Goal: Feedback & Contribution: Contribute content

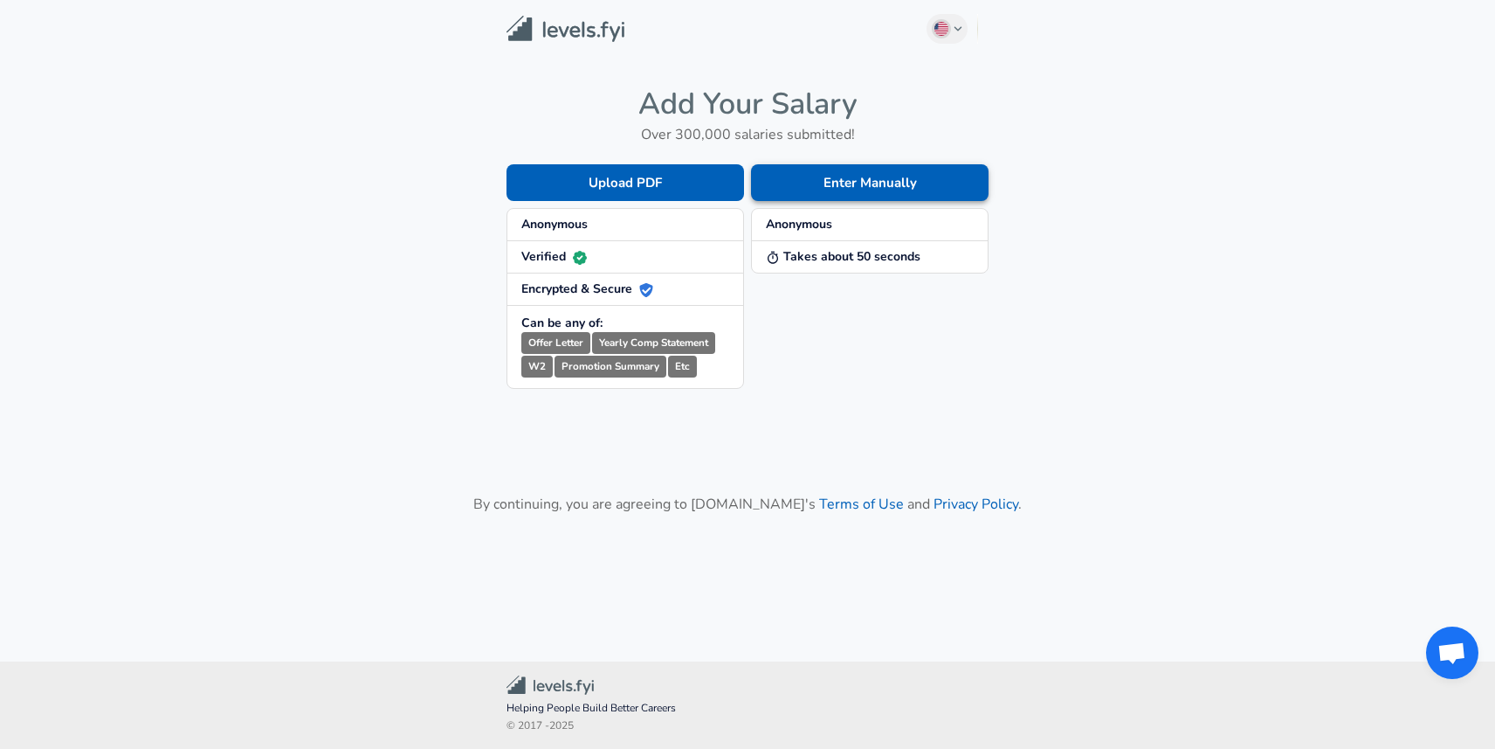
click at [871, 184] on button "Enter Manually" at bounding box center [870, 182] width 238 height 37
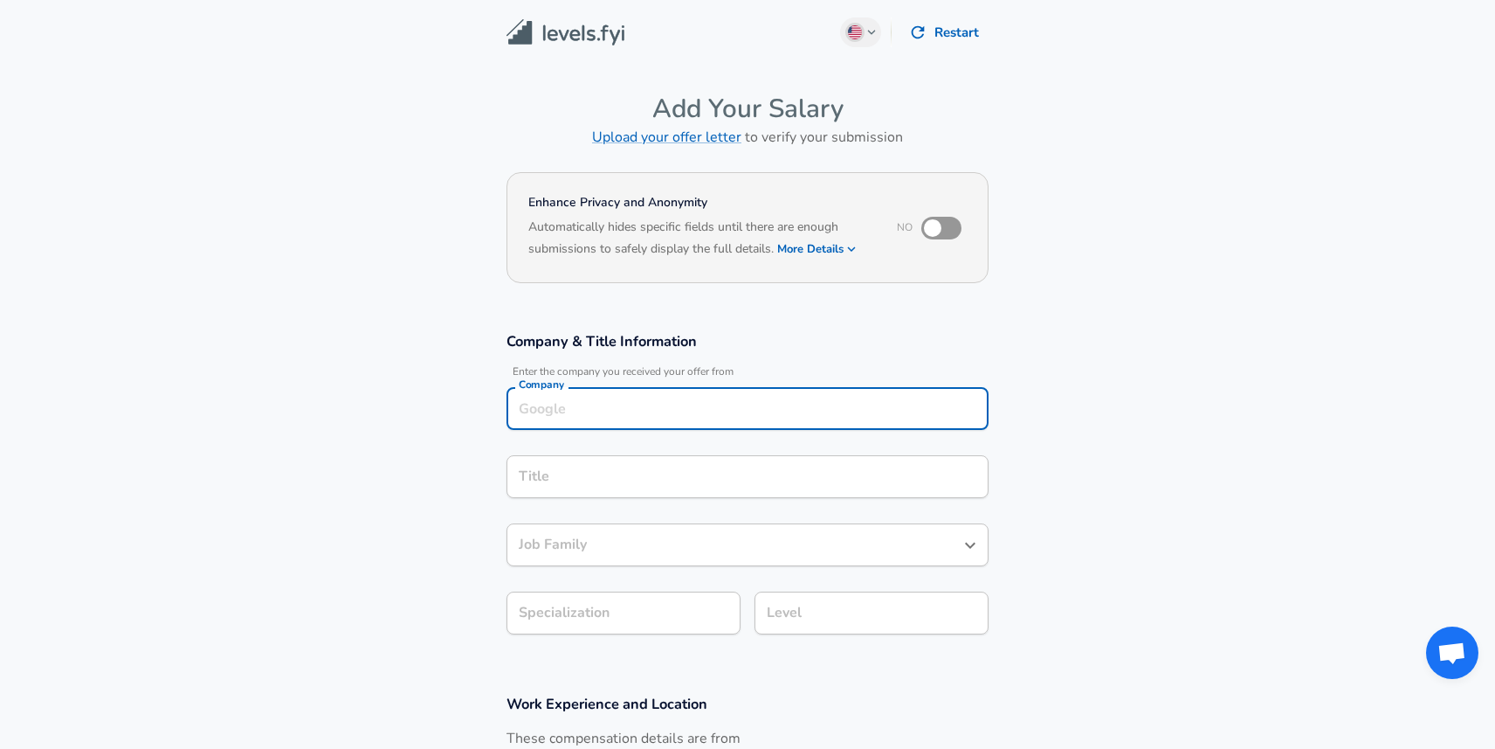
scroll to position [17, 0]
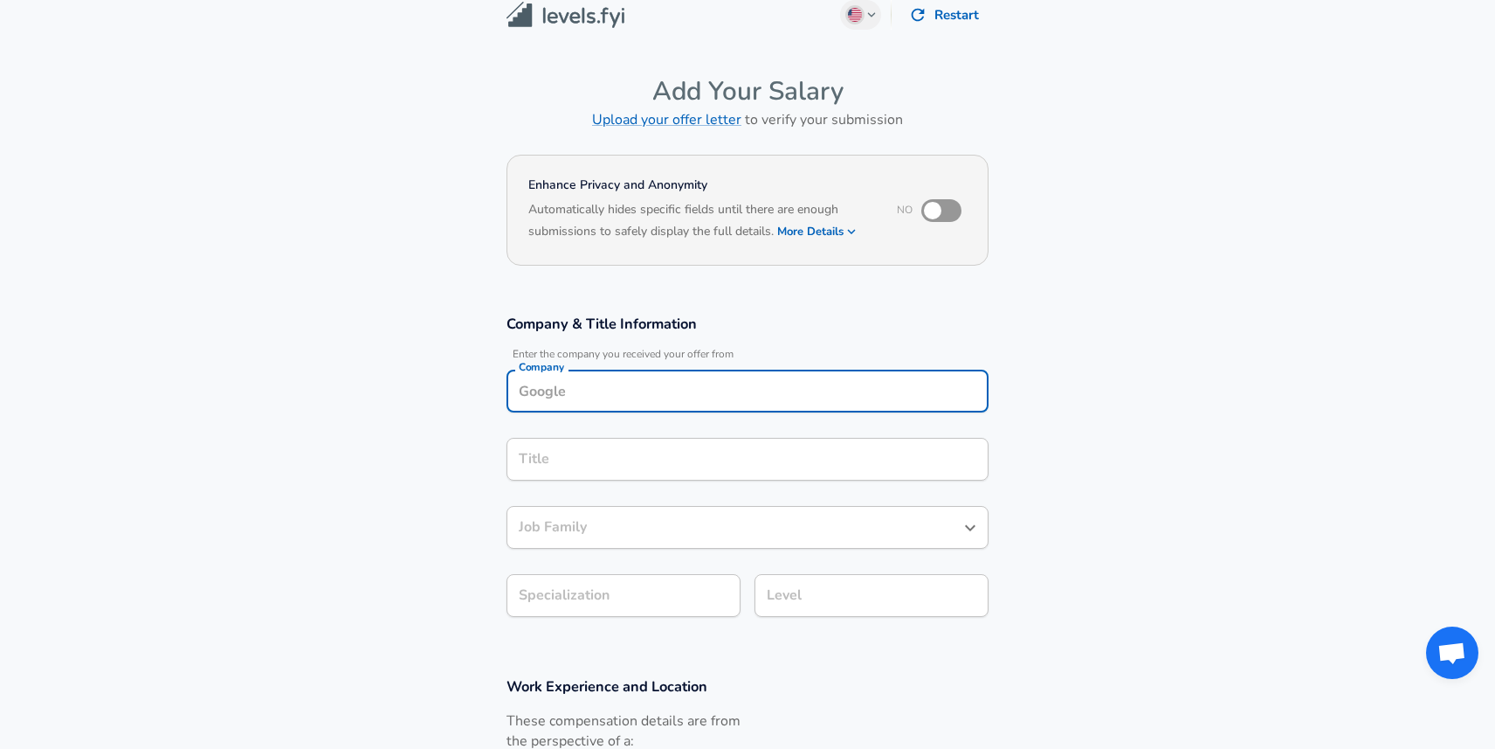
click at [772, 403] on input "Company" at bounding box center [747, 390] width 466 height 27
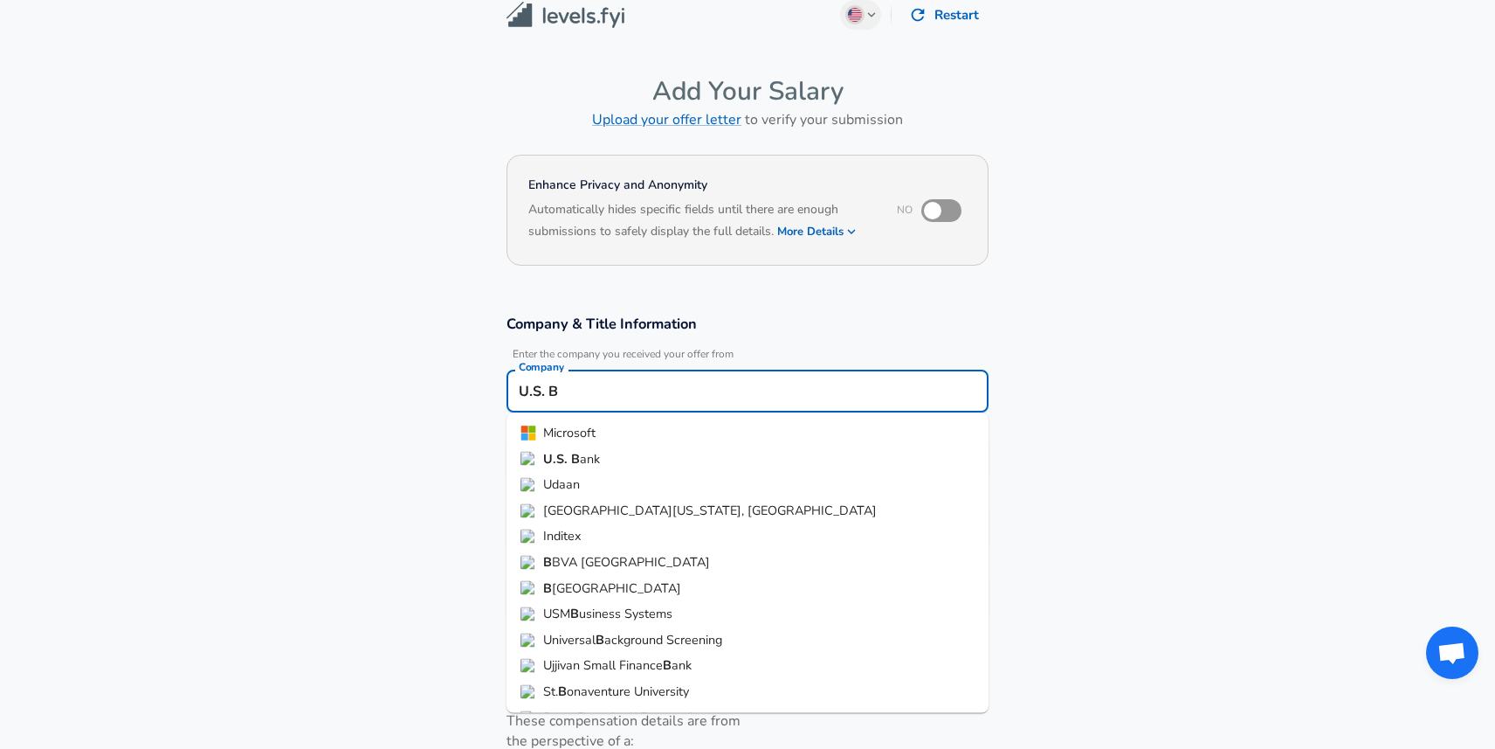
click at [785, 457] on li "U.S. B ank" at bounding box center [748, 458] width 482 height 26
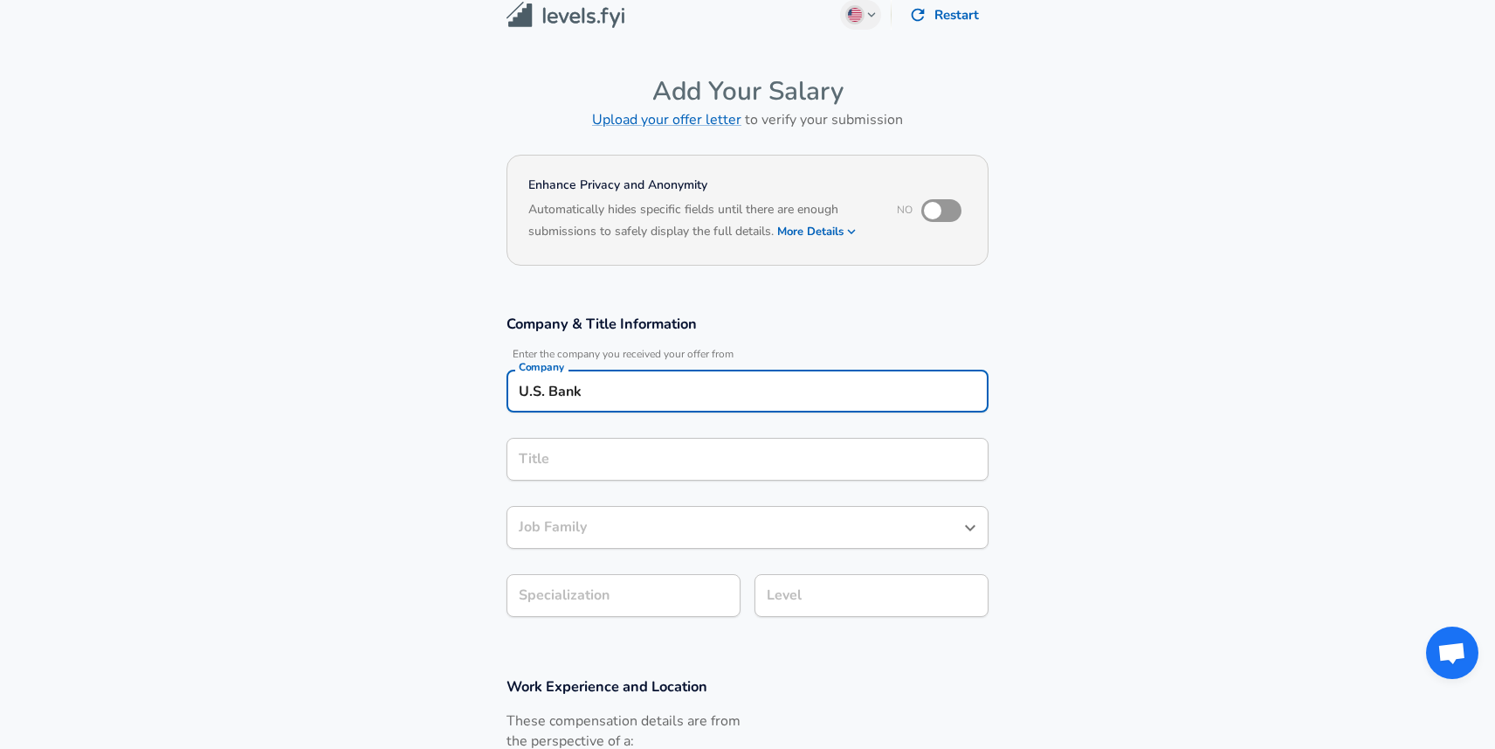
type input "U.S. Bank"
click at [742, 459] on input "Title" at bounding box center [747, 458] width 466 height 27
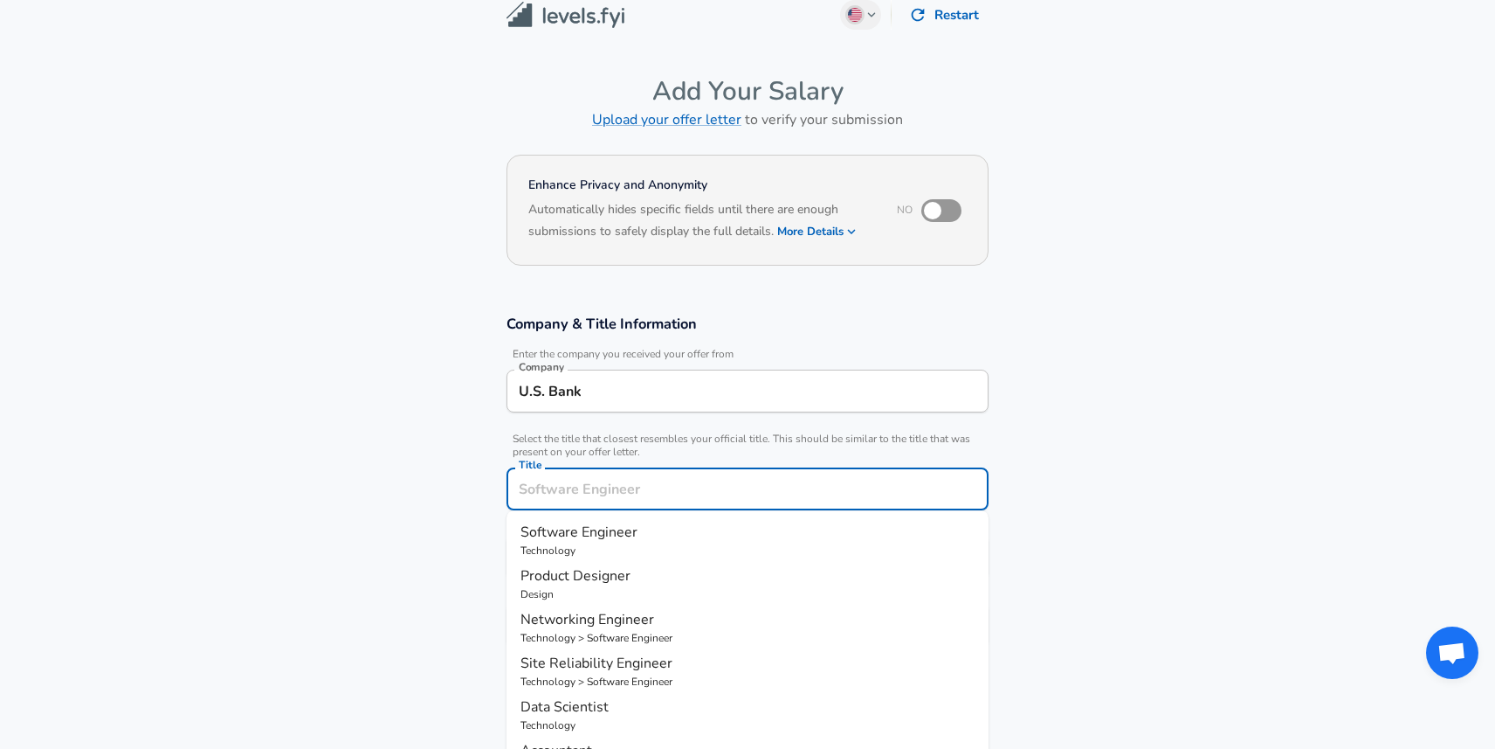
scroll to position [52, 0]
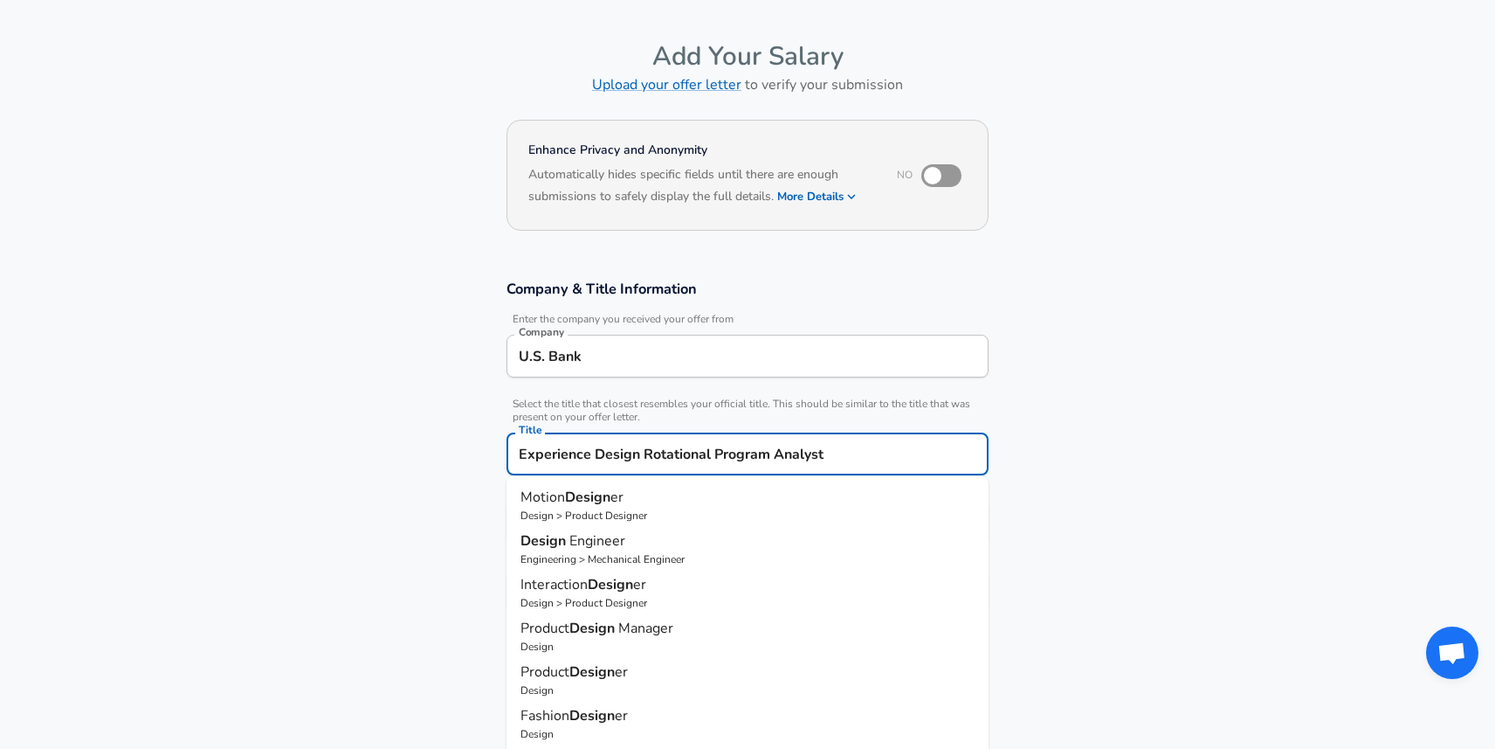
type input "Experience Design Rotational Program Analyst"
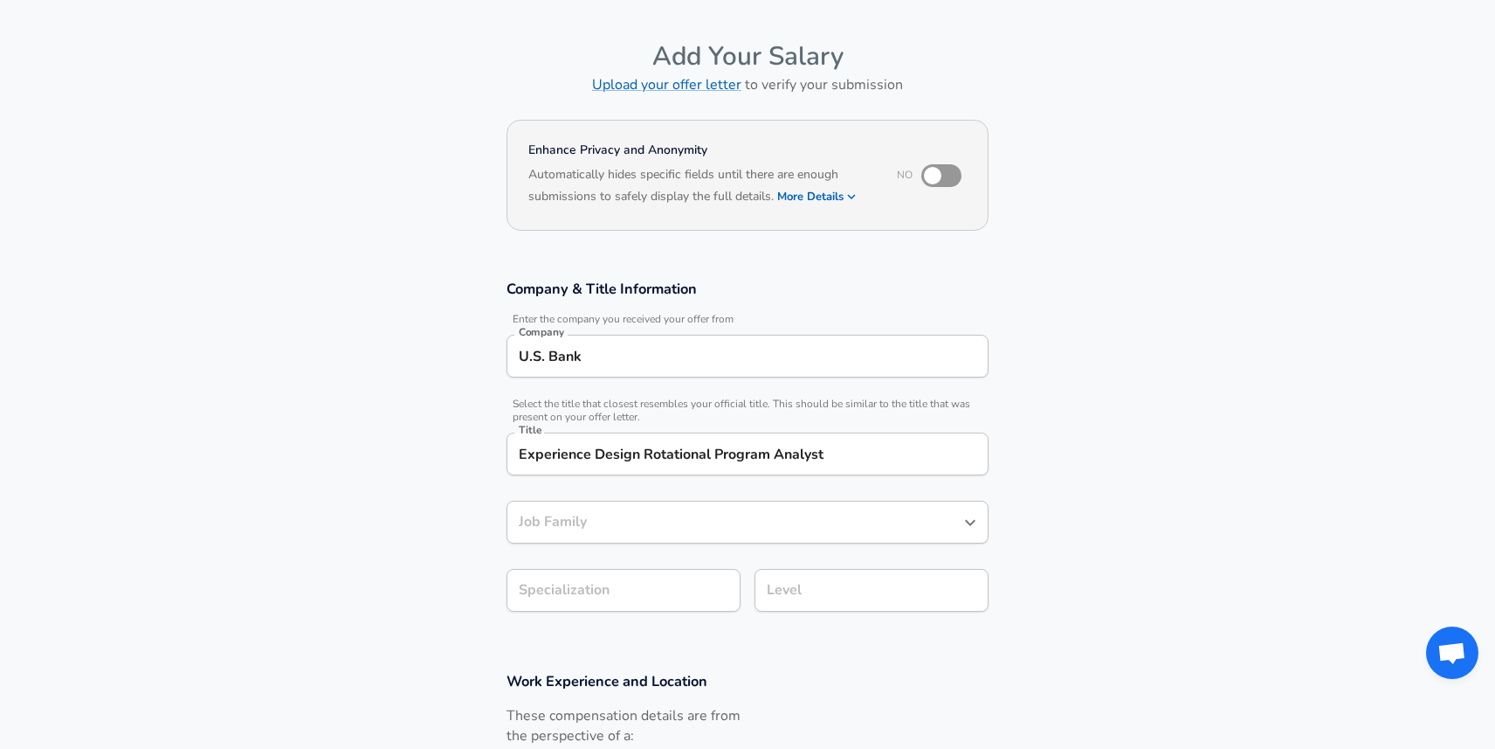
click at [1042, 547] on section "Company & Title Information Enter the company you received your offer from Comp…" at bounding box center [747, 455] width 1495 height 392
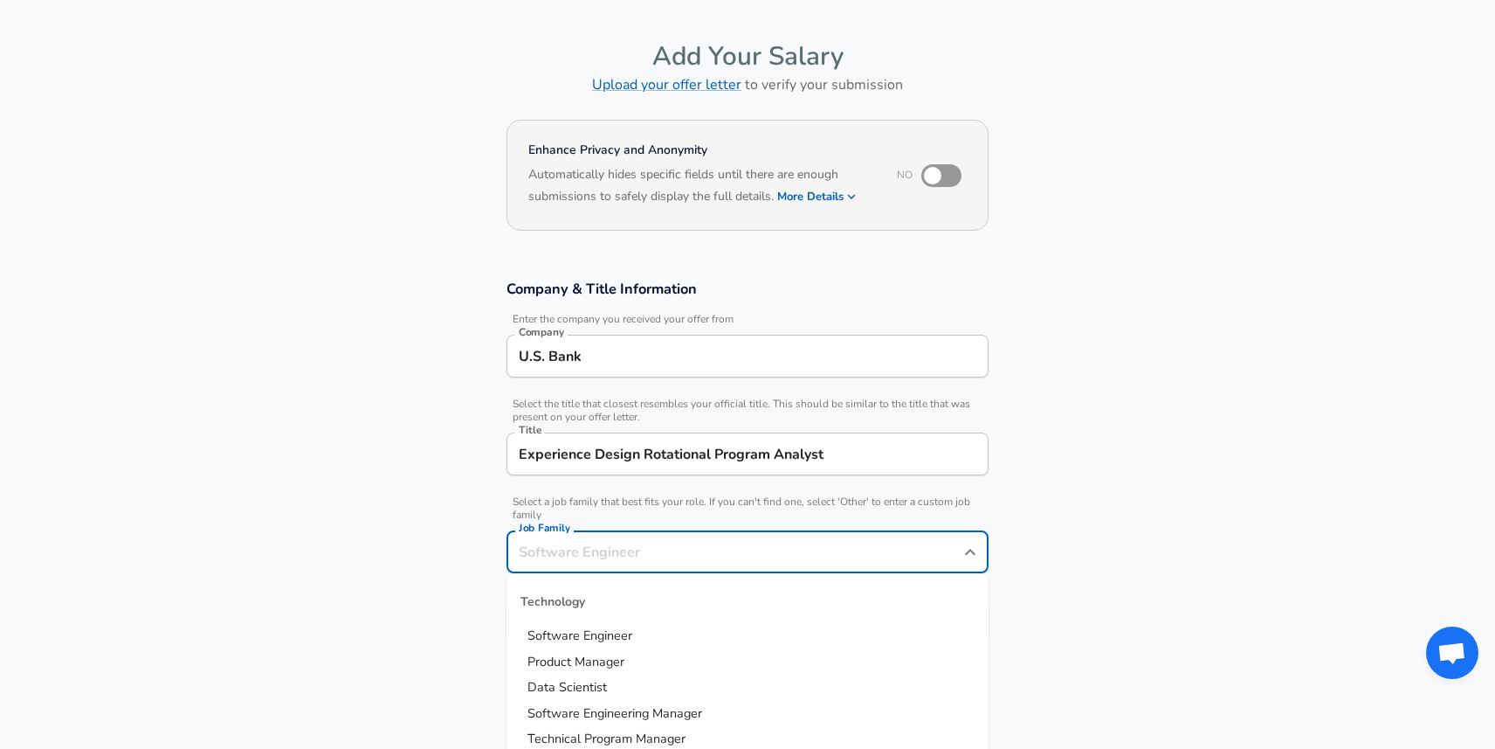
scroll to position [87, 0]
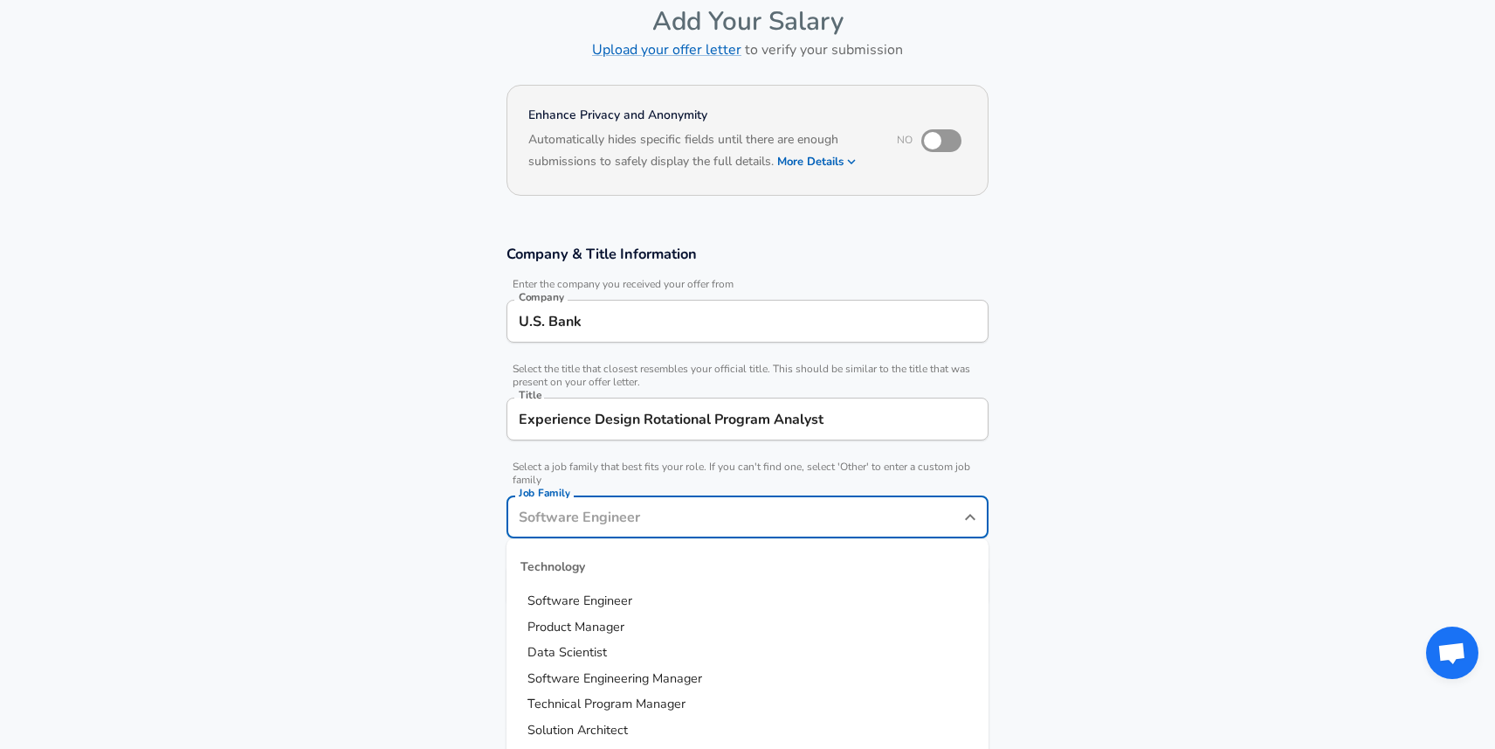
click at [802, 529] on input "Job Family" at bounding box center [734, 516] width 440 height 27
click at [554, 567] on div "Design" at bounding box center [748, 567] width 482 height 42
drag, startPoint x: 573, startPoint y: 527, endPoint x: 477, endPoint y: 526, distance: 96.1
click at [477, 526] on section "Company & Title Information Enter the company you received your offer from Comp…" at bounding box center [747, 435] width 1495 height 422
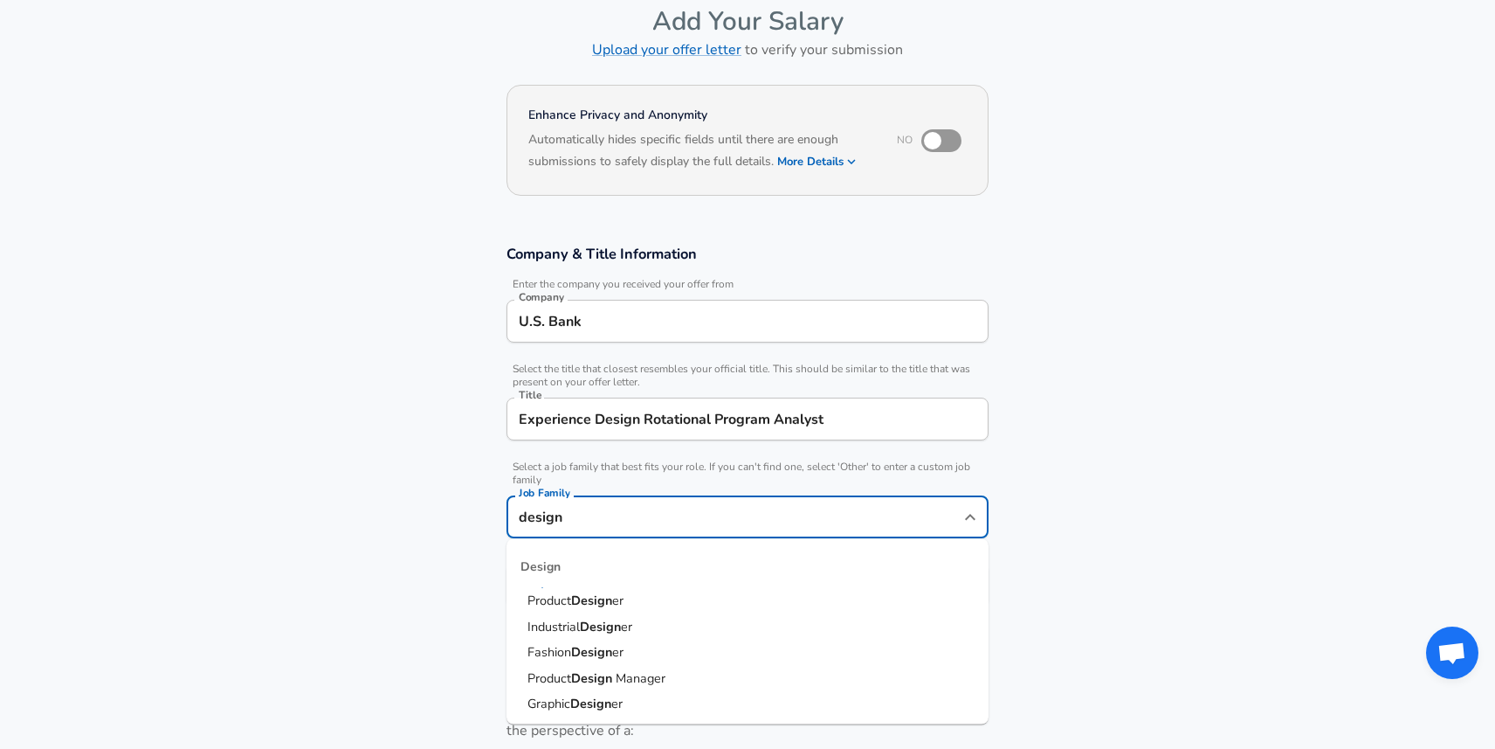
drag, startPoint x: 575, startPoint y: 517, endPoint x: 440, endPoint y: 516, distance: 134.5
click at [441, 516] on section "Company & Title Information Enter the company you received your offer from Comp…" at bounding box center [747, 435] width 1495 height 422
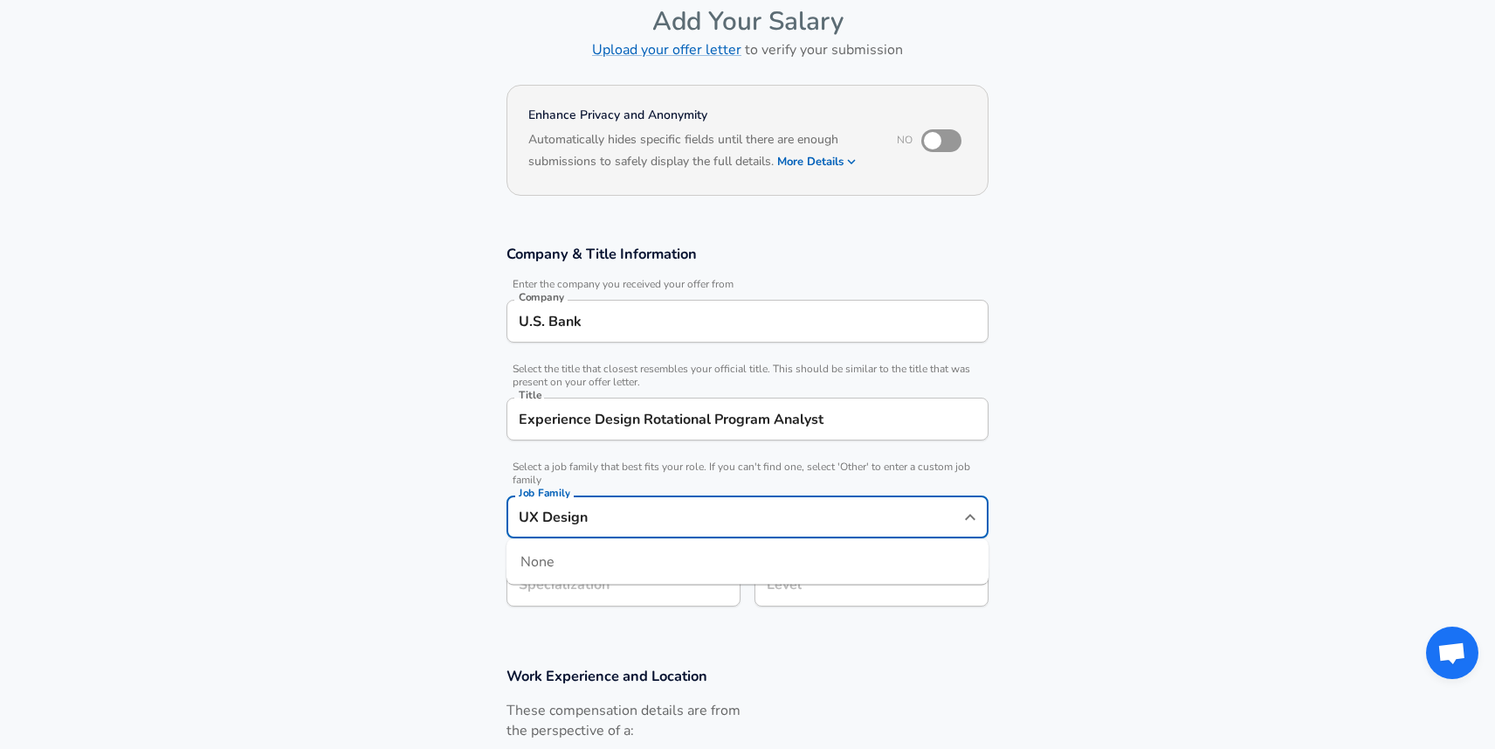
type input "UX Design"
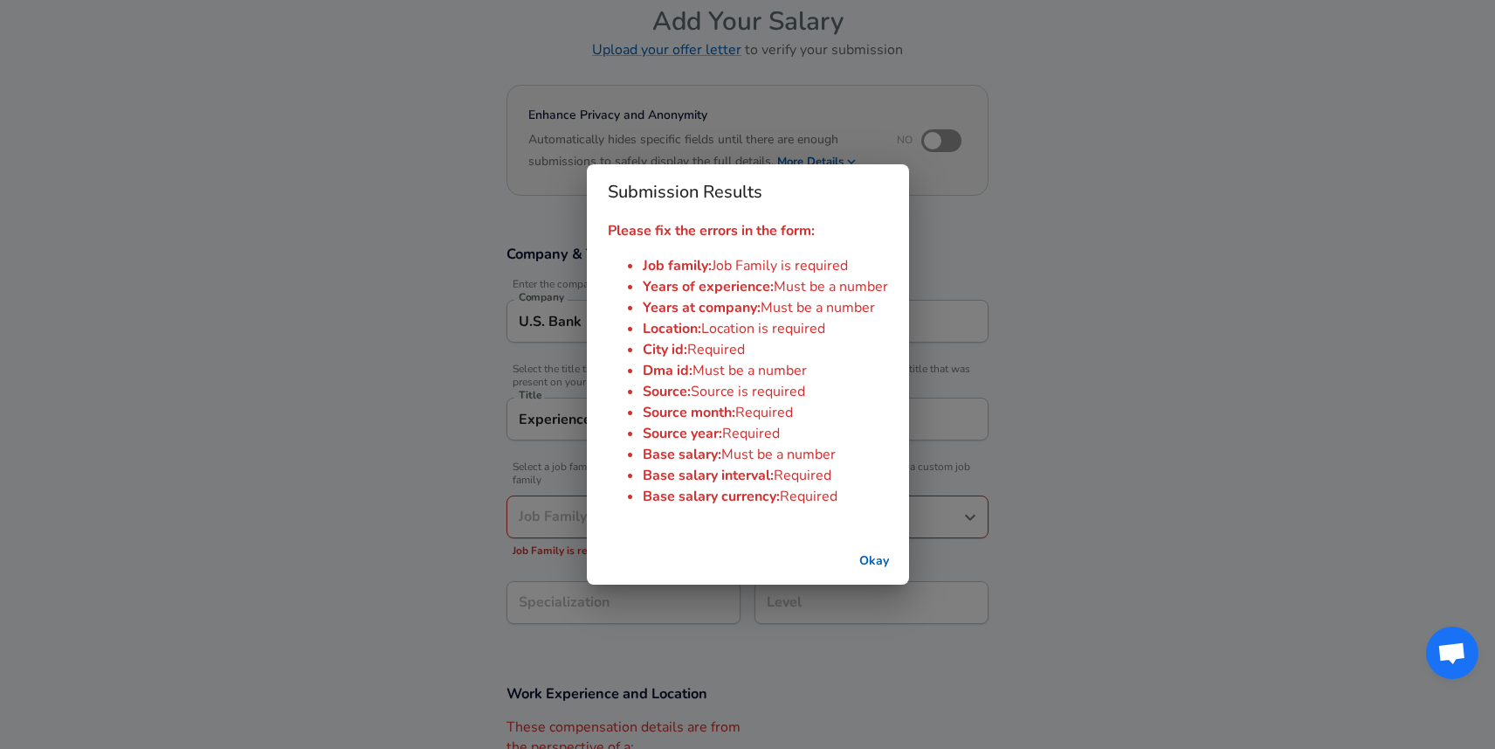
click at [873, 549] on button "Okay" at bounding box center [874, 561] width 56 height 32
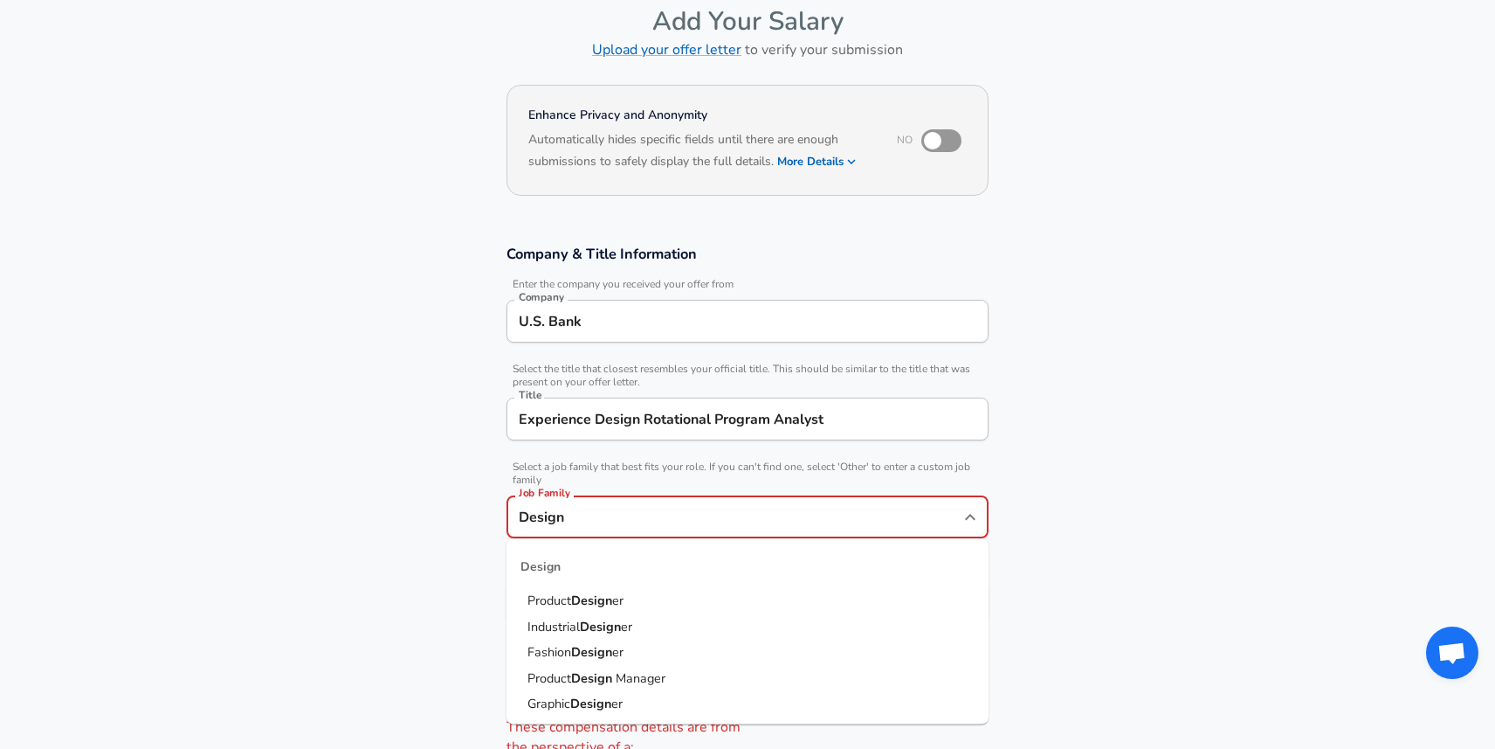
type input "Design"
click at [597, 602] on strong "Design" at bounding box center [591, 599] width 41 height 17
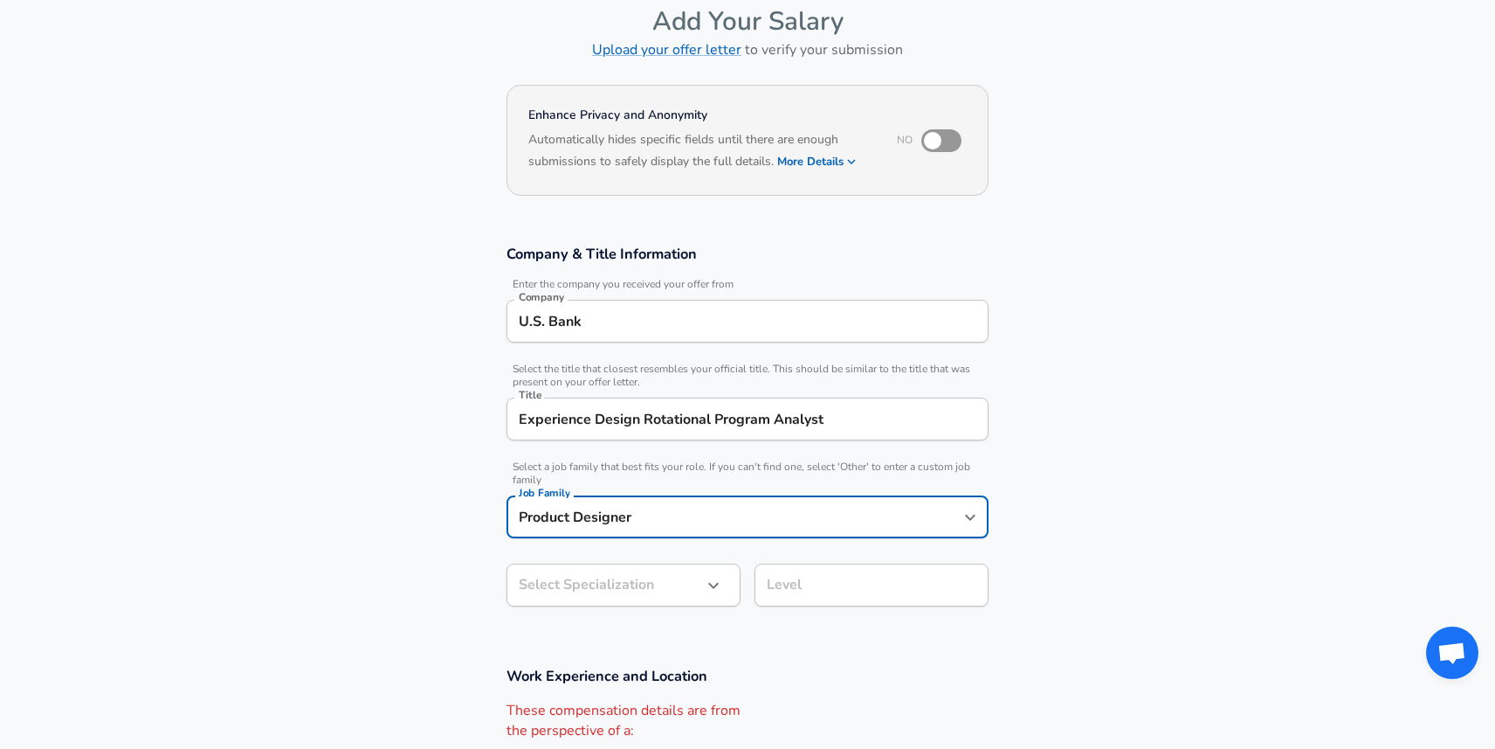
type input "Product Designer"
click at [595, 593] on body "English ([GEOGRAPHIC_DATA]) Change Restart Add Your Salary Upload your offer le…" at bounding box center [747, 287] width 1495 height 749
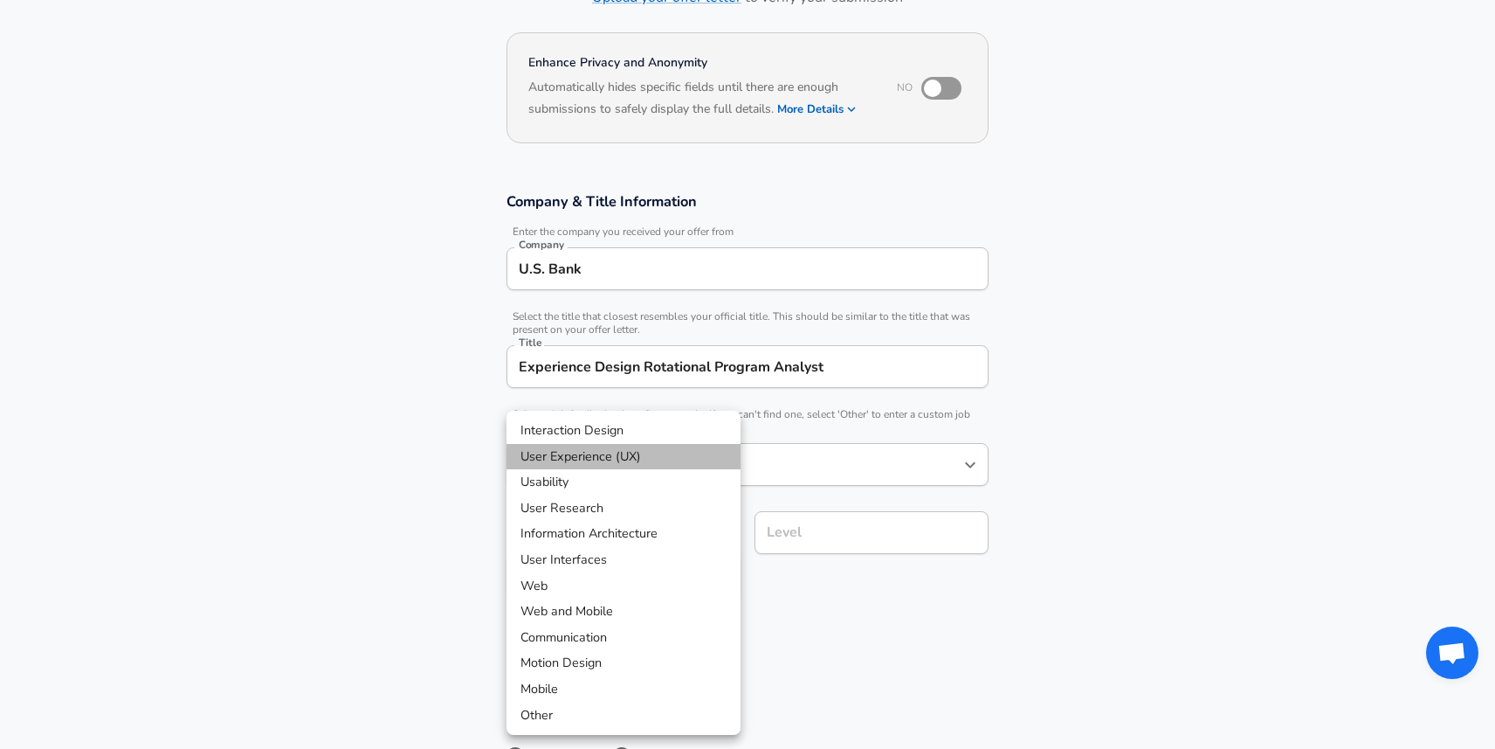
click at [613, 457] on li "User Experience (UX)" at bounding box center [624, 457] width 234 height 26
type input "User Experience (UX)"
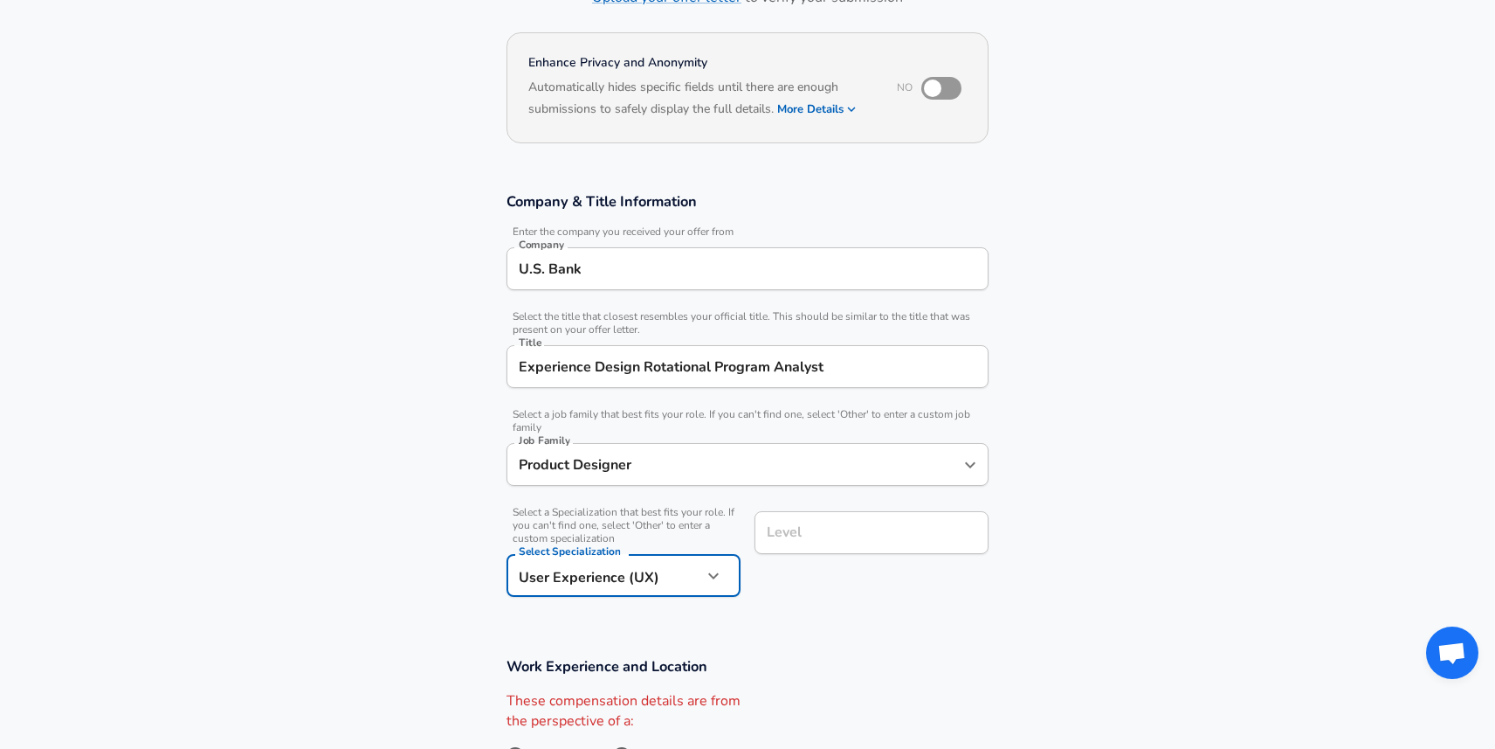
scroll to position [175, 0]
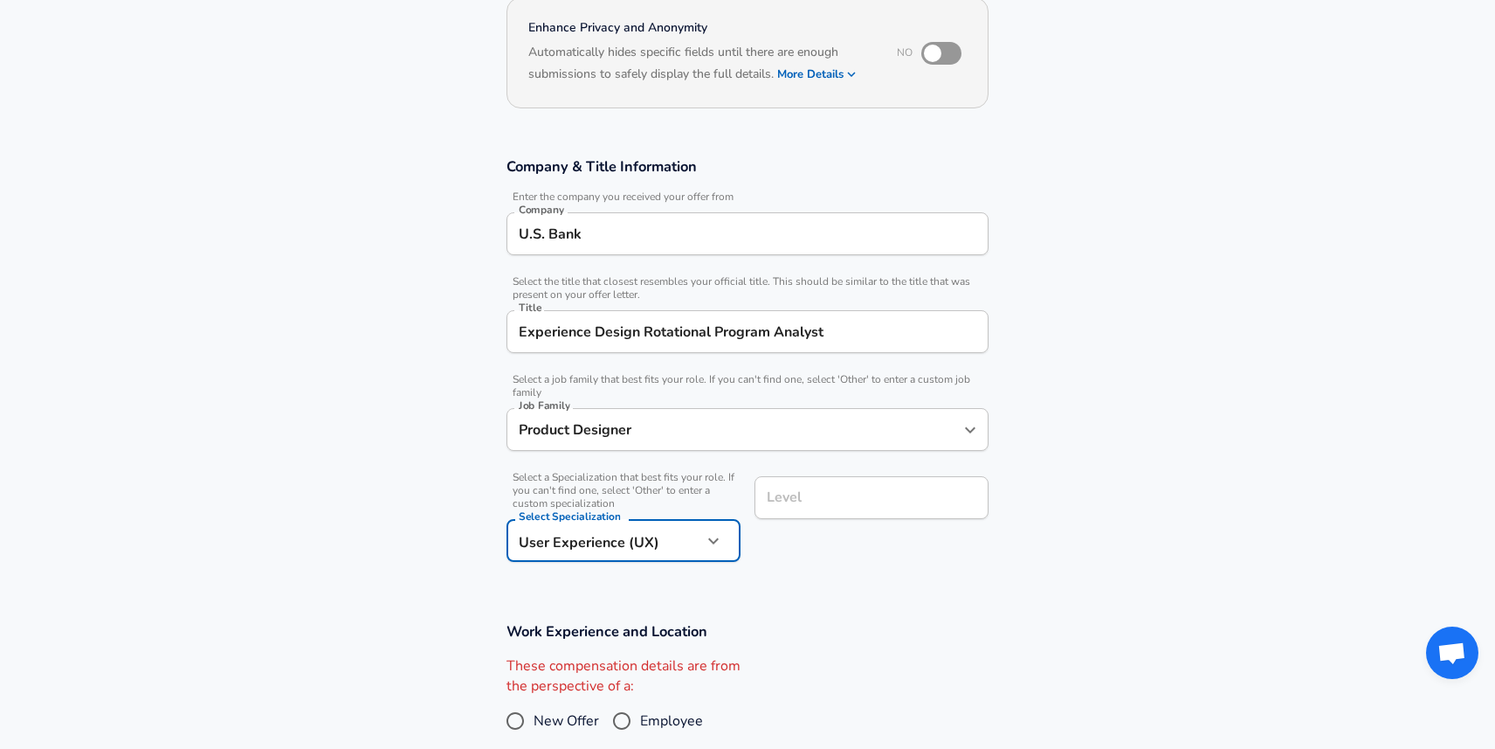
click at [789, 523] on div "Level Level" at bounding box center [872, 499] width 234 height 47
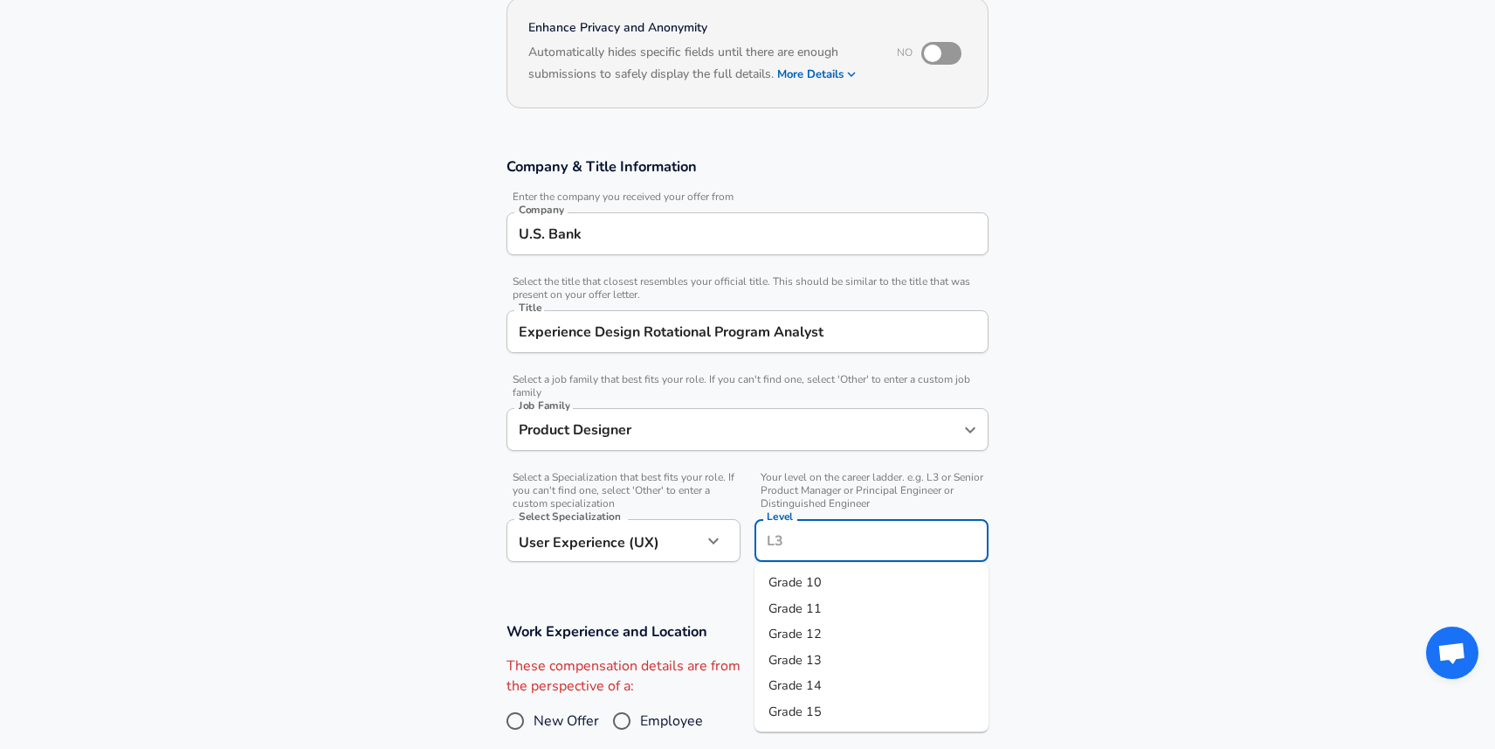
click at [817, 604] on span "Grade 11" at bounding box center [795, 606] width 53 height 17
type input "Grade 11"
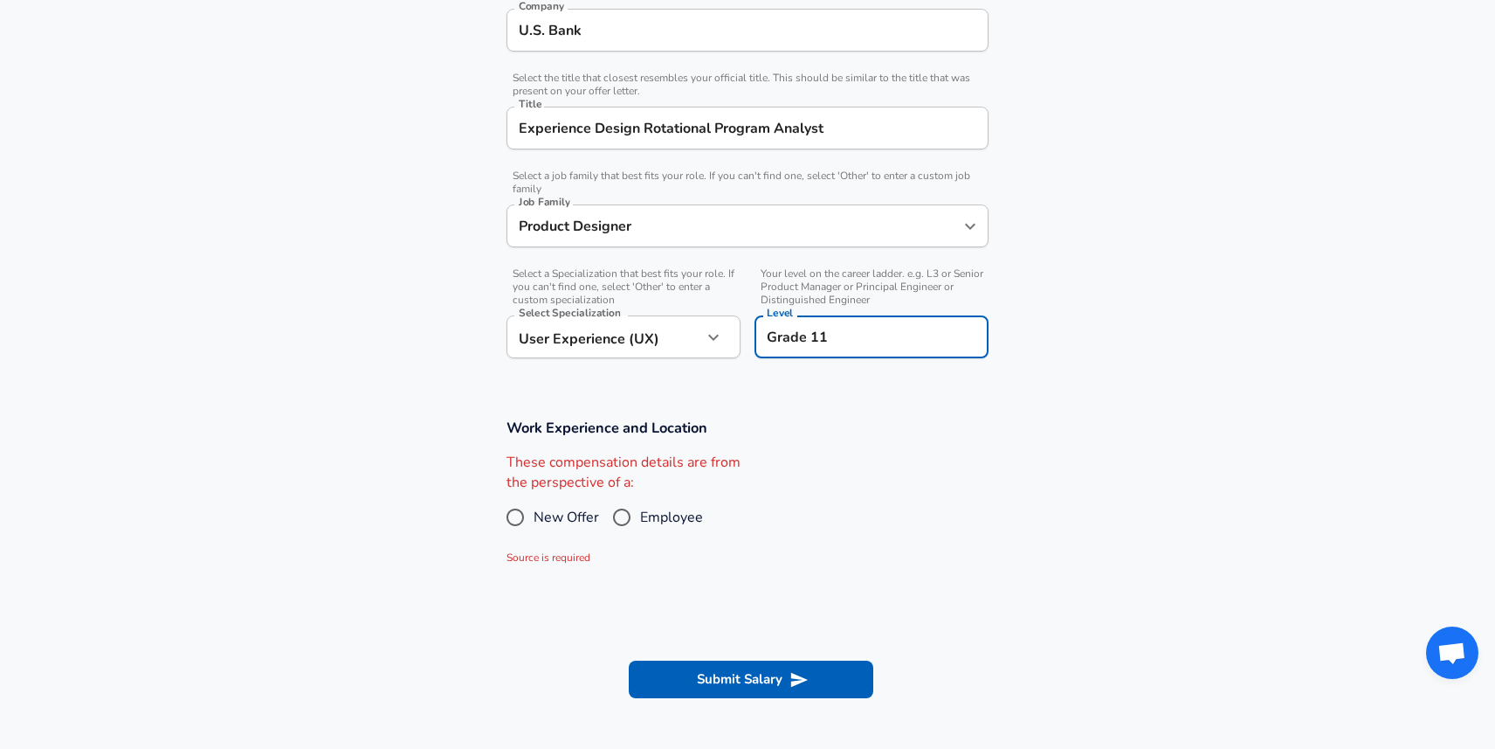
scroll to position [397, 0]
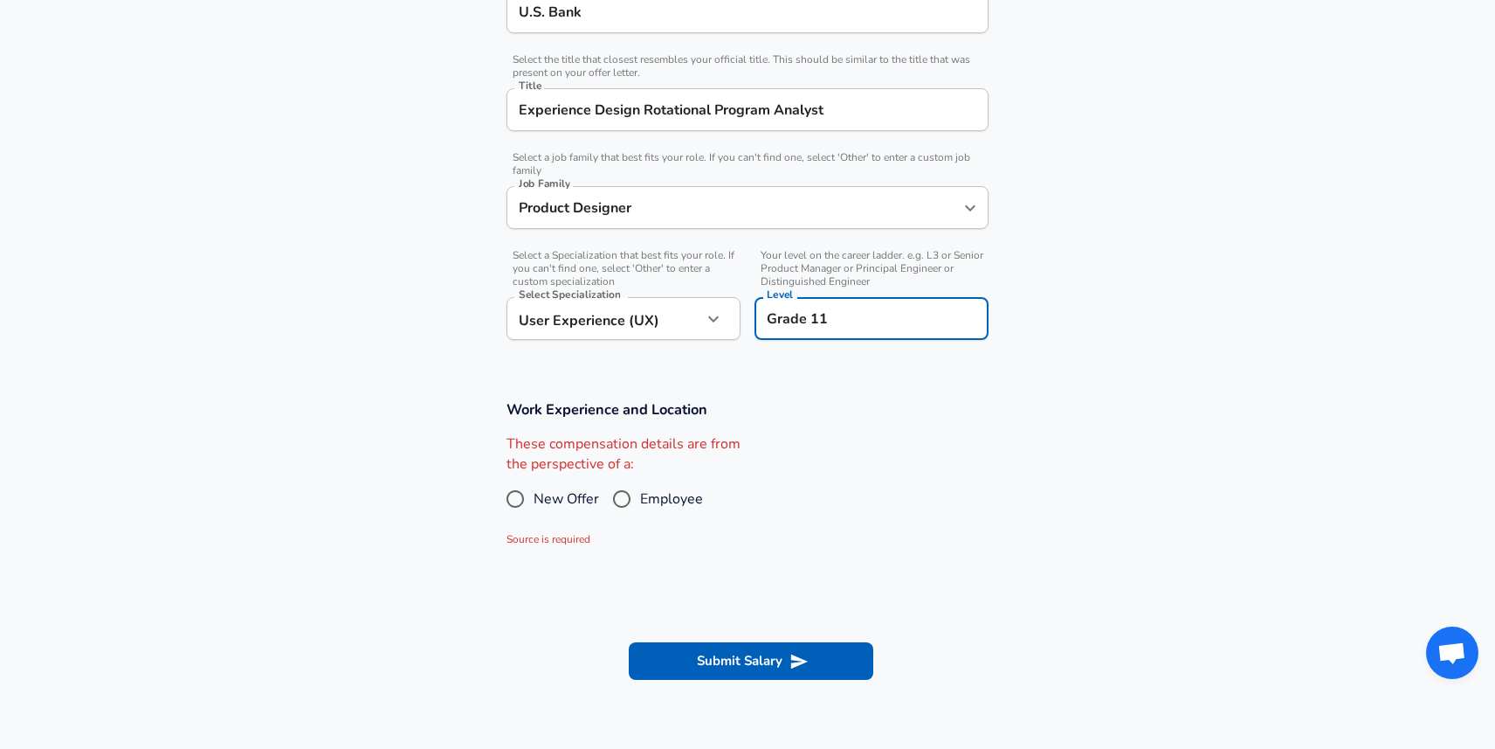
click at [628, 494] on input "Employee" at bounding box center [622, 499] width 37 height 28
radio input "true"
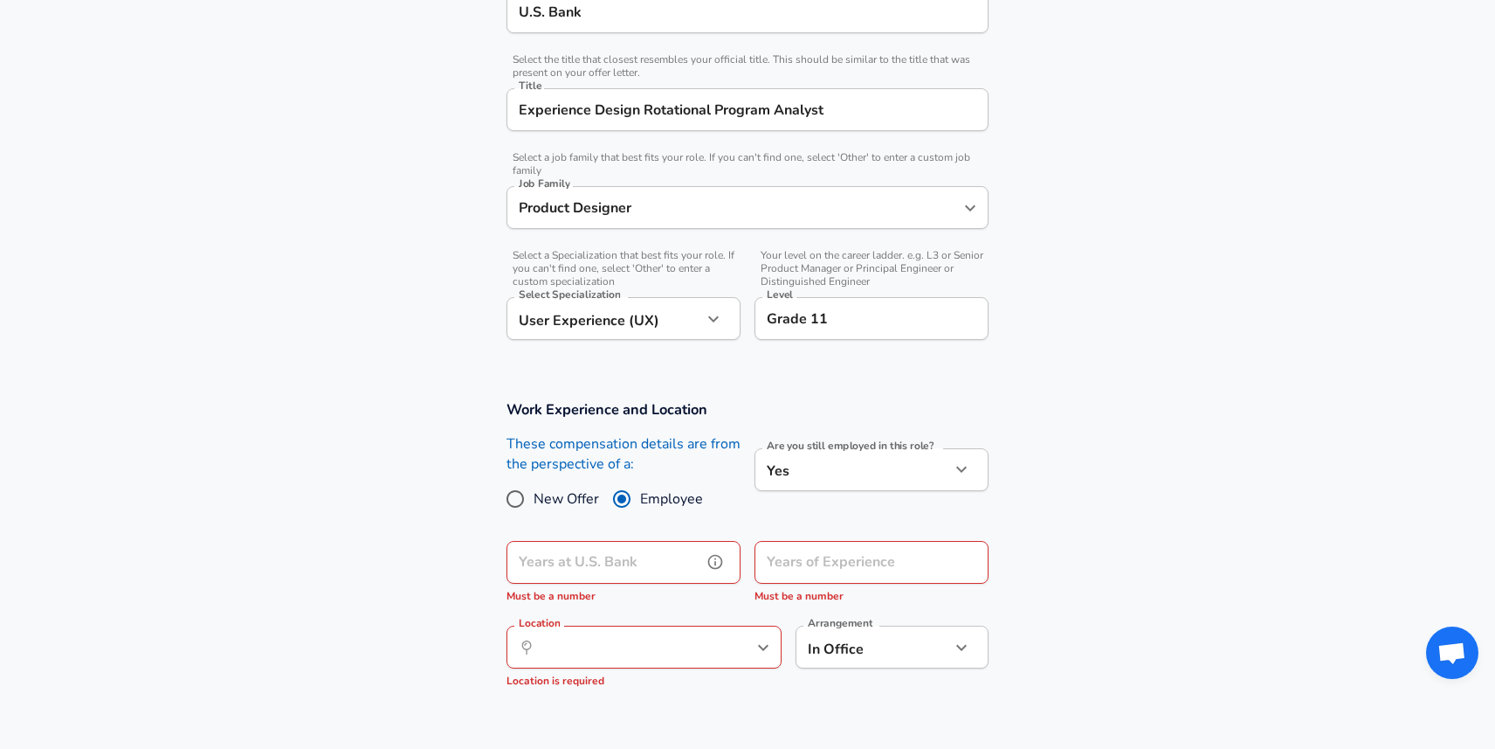
click at [629, 554] on input "Years at U.S. Bank" at bounding box center [605, 562] width 196 height 43
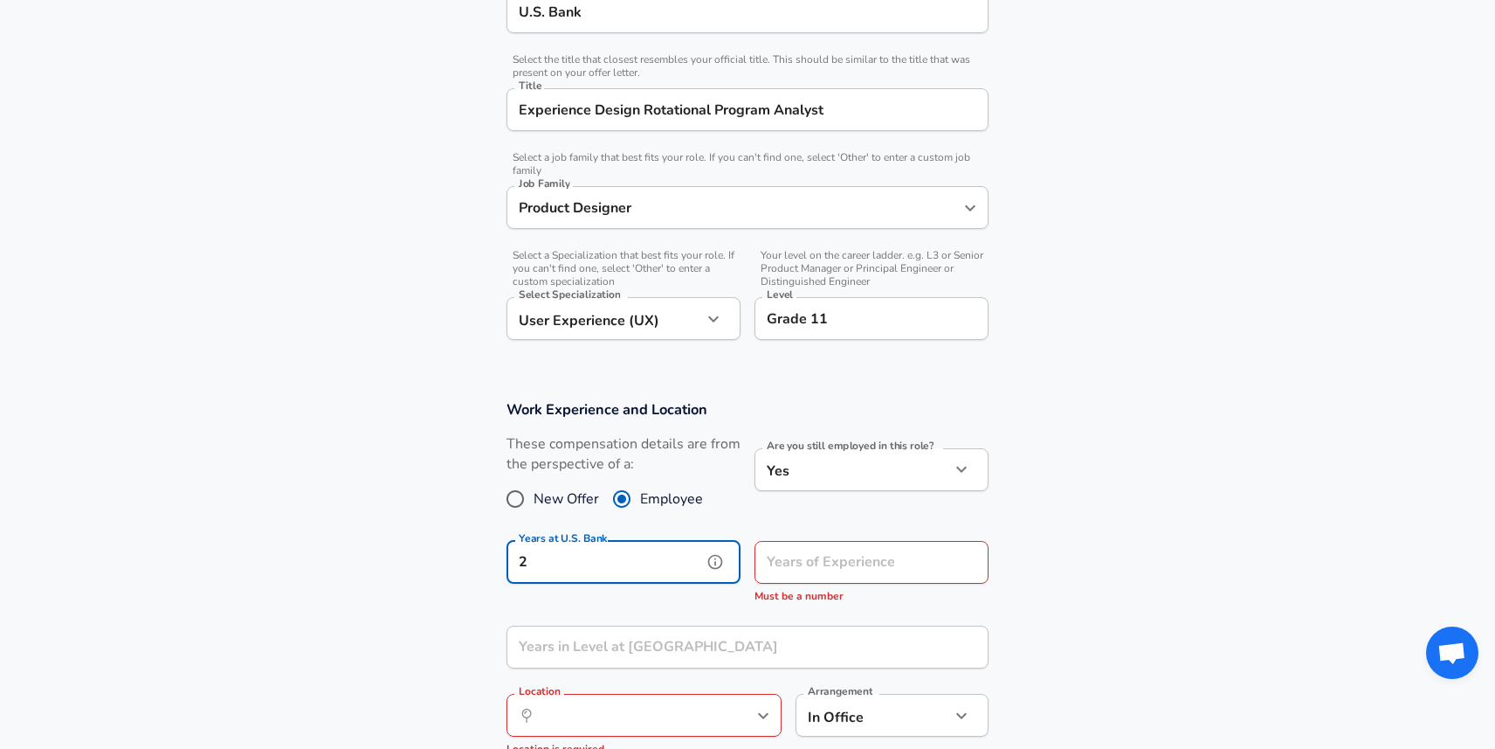
type input "2"
click at [805, 570] on input "Years of Experience" at bounding box center [853, 562] width 196 height 43
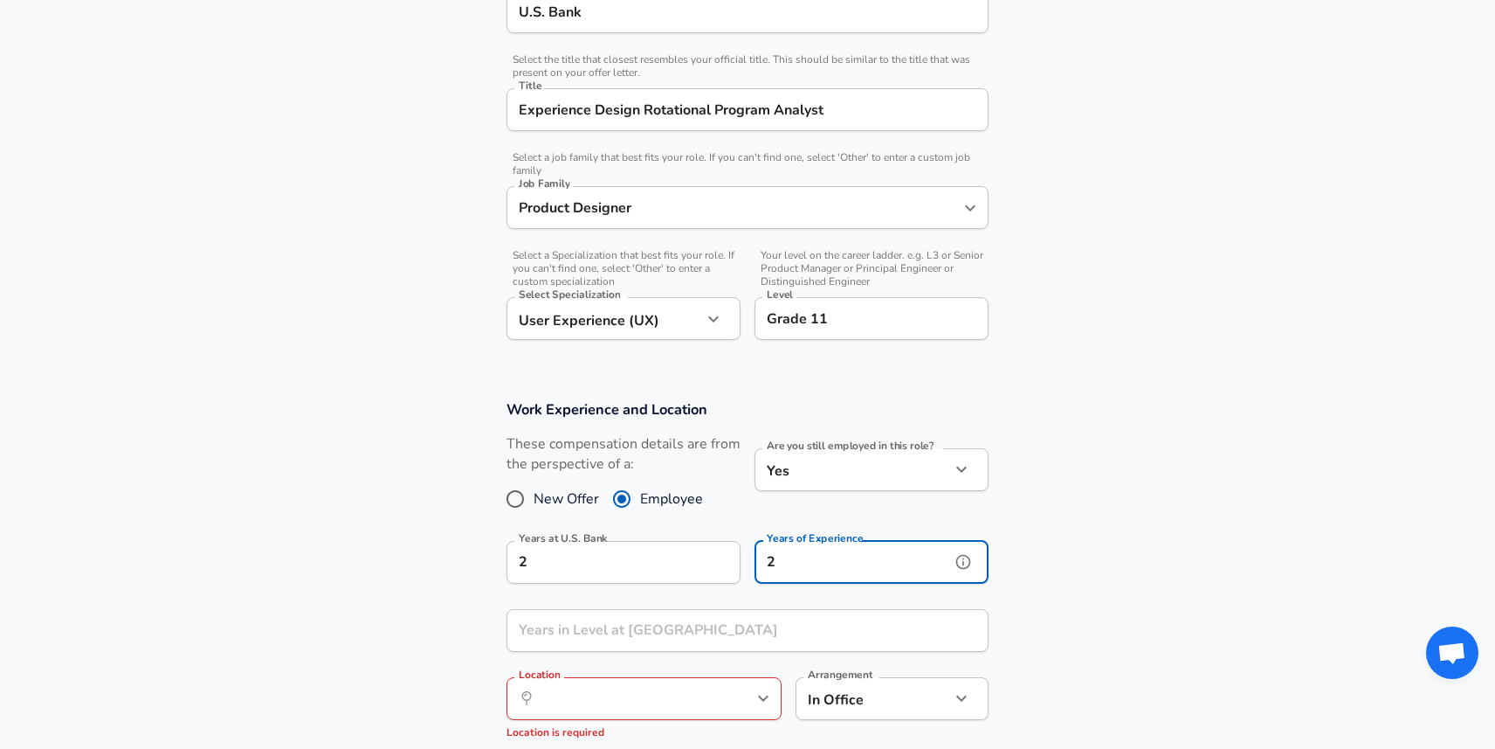
scroll to position [502, 0]
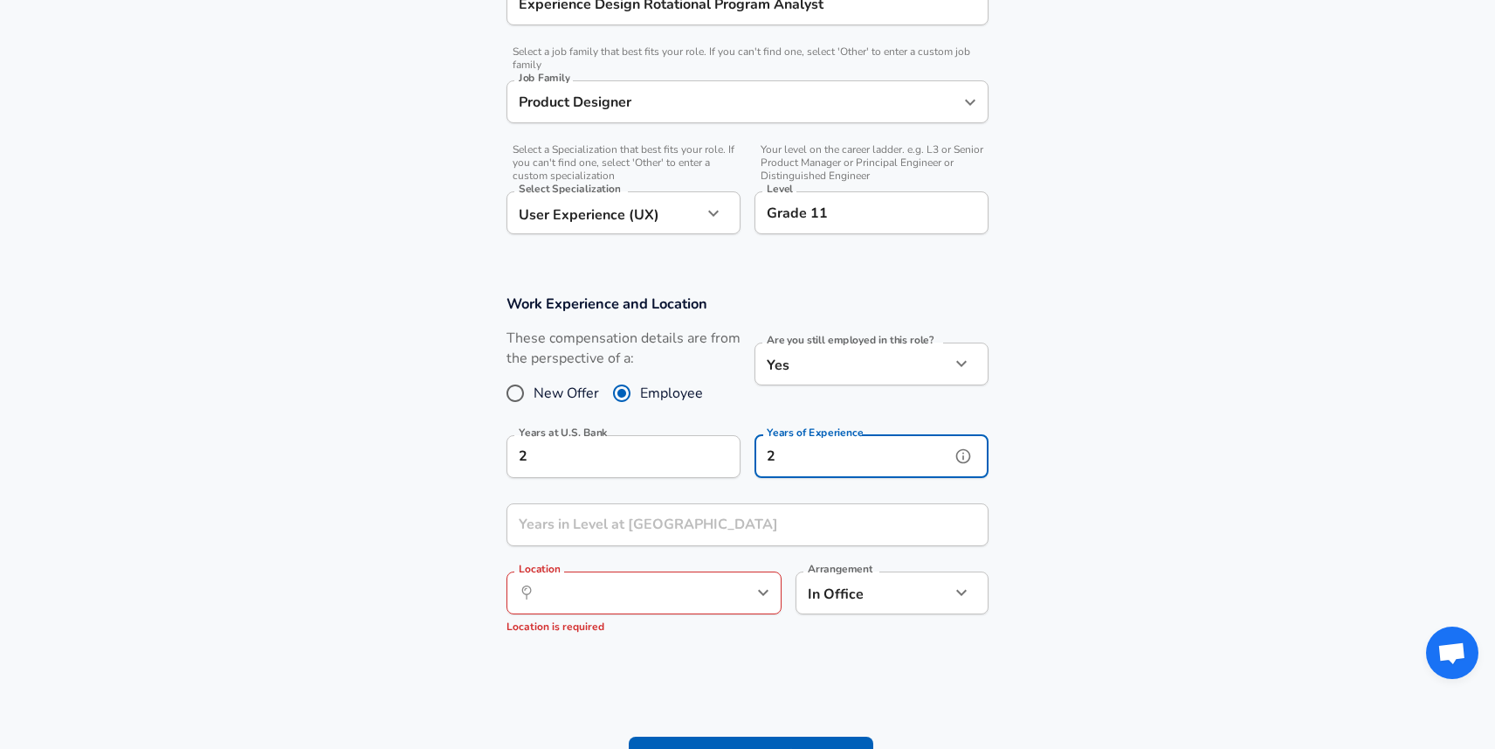
type input "2"
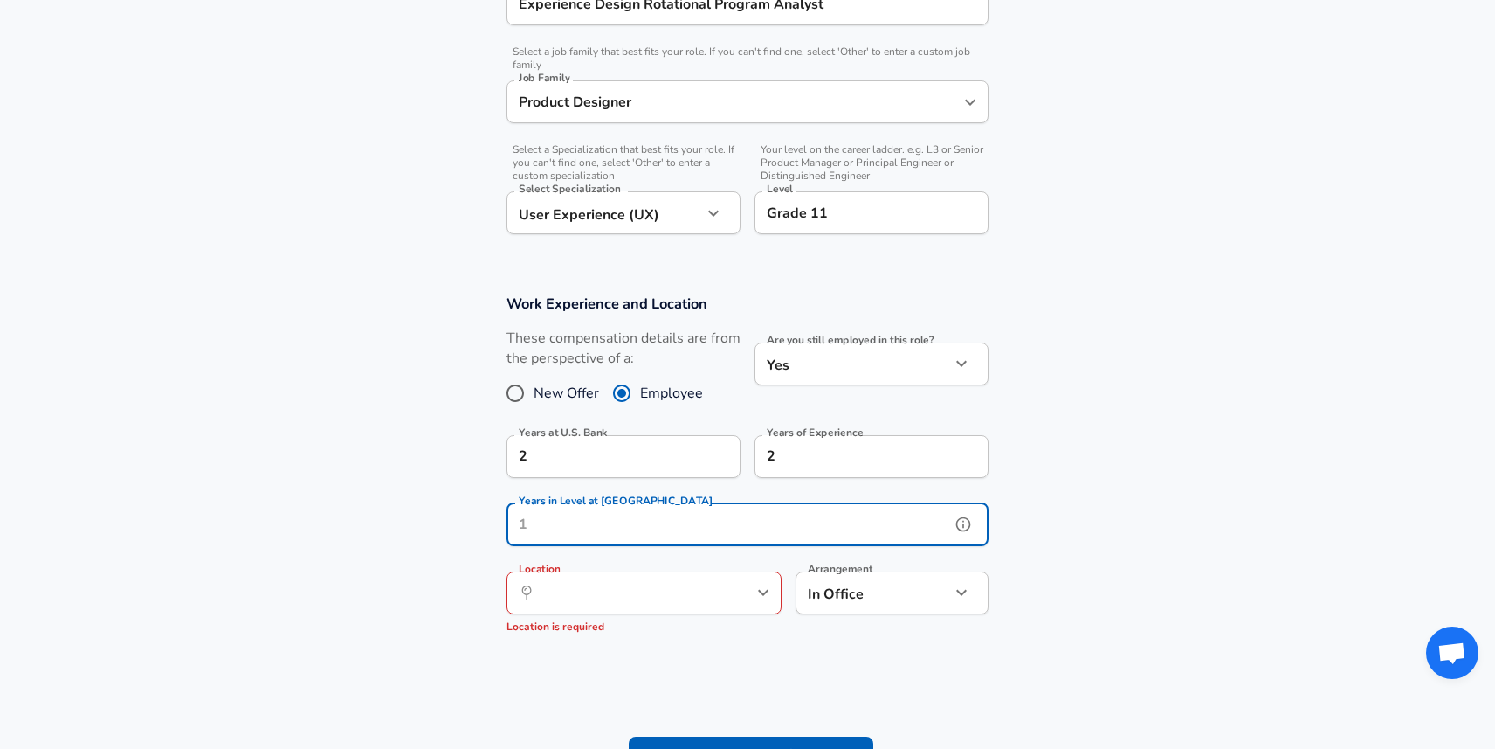
click at [689, 526] on input "Years in Level at [GEOGRAPHIC_DATA]" at bounding box center [729, 524] width 444 height 43
type input "2"
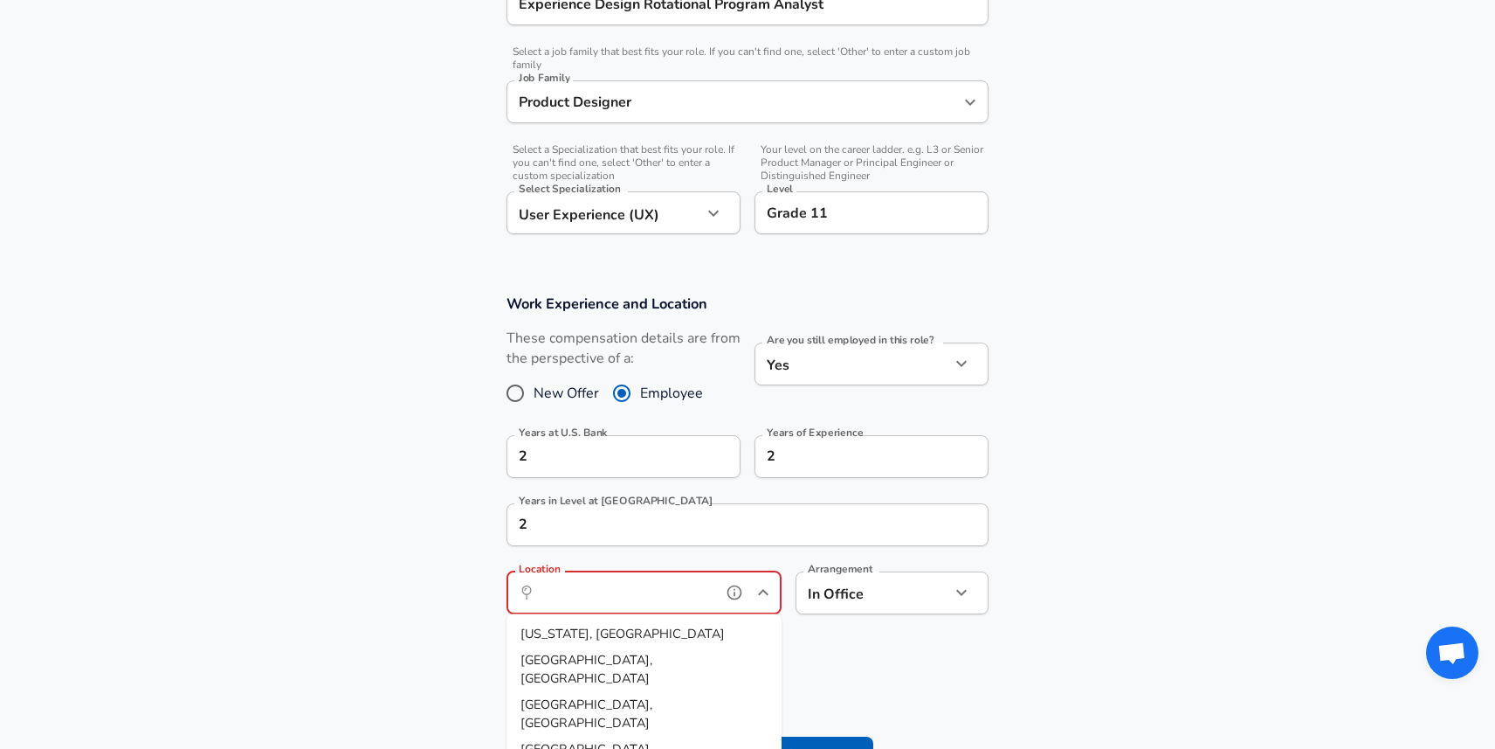
click at [701, 595] on input "Location" at bounding box center [624, 592] width 179 height 27
click at [717, 638] on li "Minn eapolis, [GEOGRAPHIC_DATA]" at bounding box center [644, 643] width 275 height 45
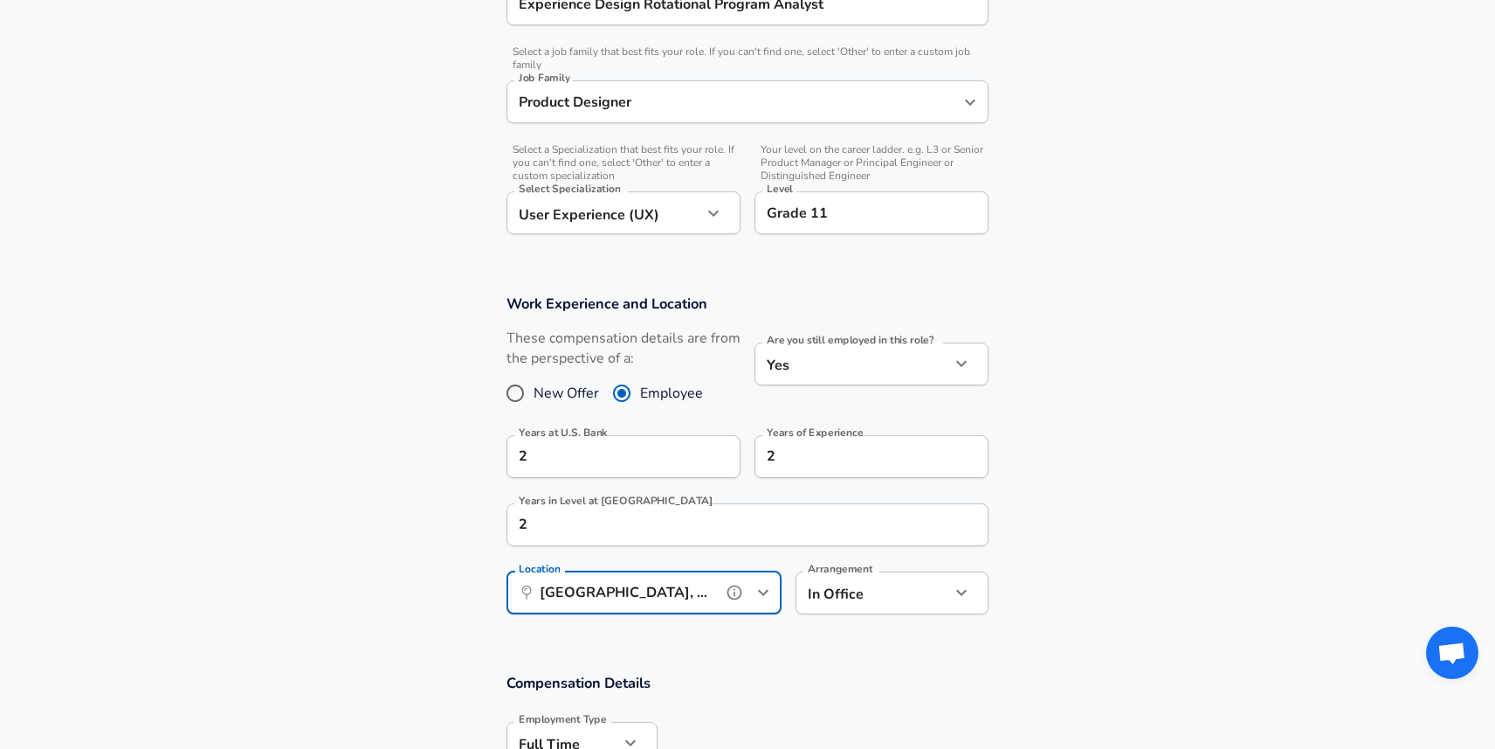
type input "[GEOGRAPHIC_DATA], [GEOGRAPHIC_DATA]"
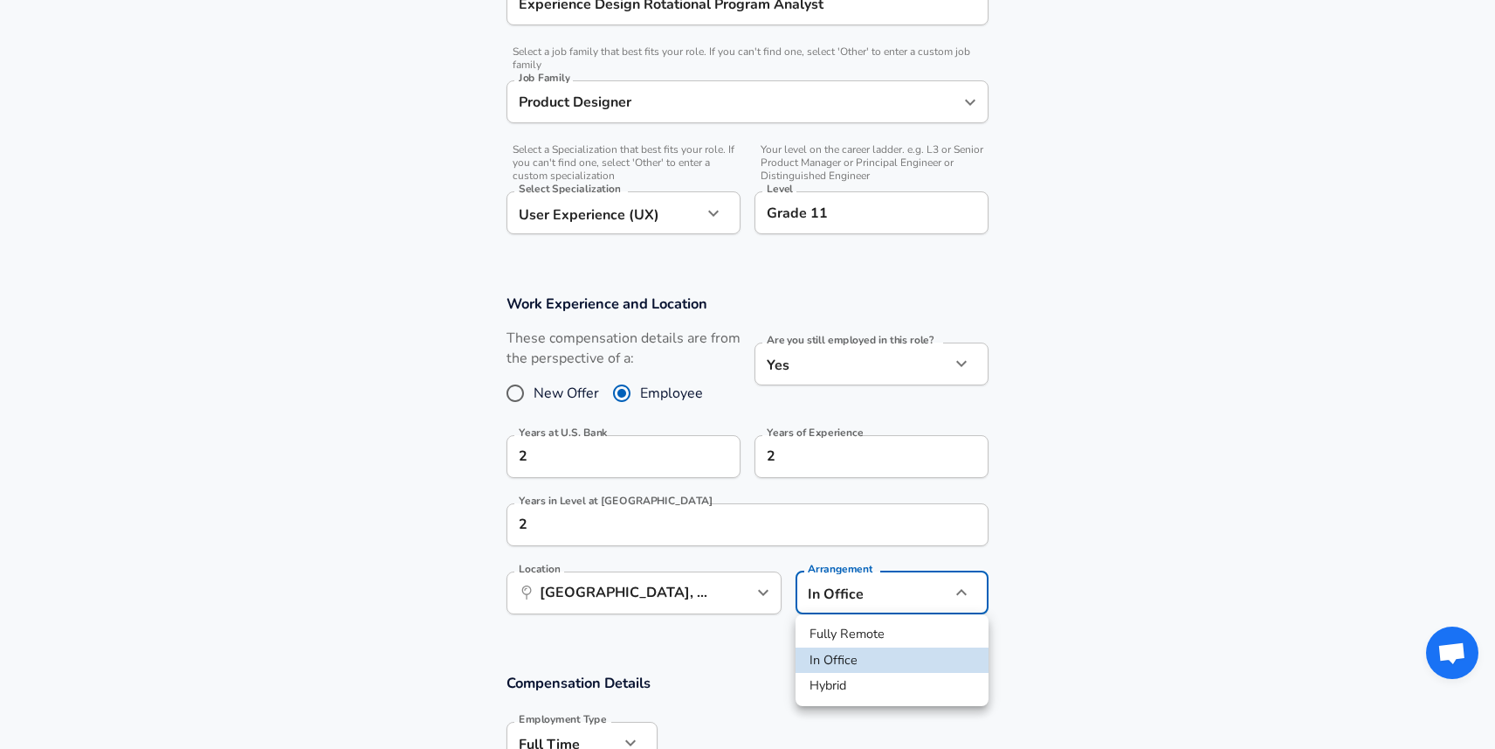
click at [861, 682] on li "Hybrid" at bounding box center [892, 686] width 193 height 26
type input "hybrid"
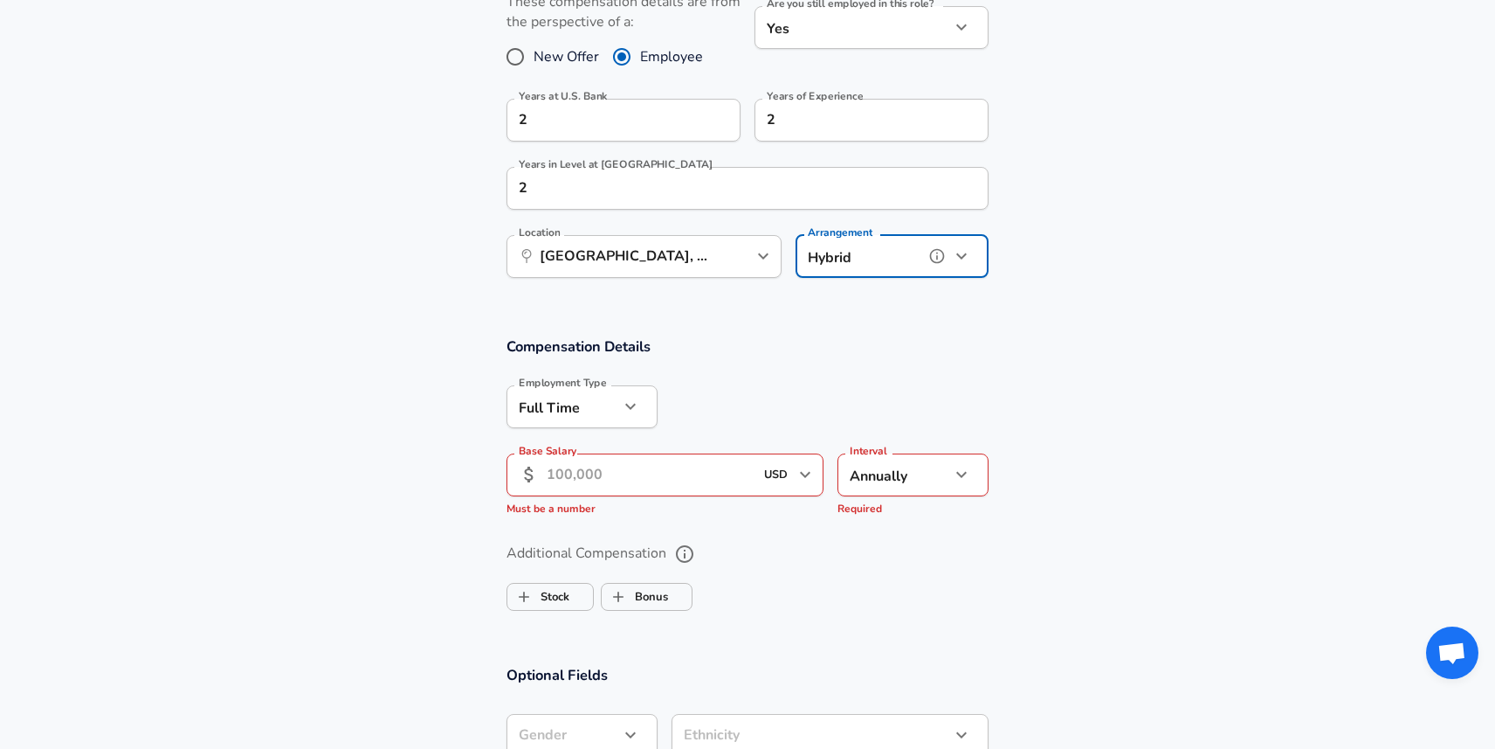
scroll to position [849, 0]
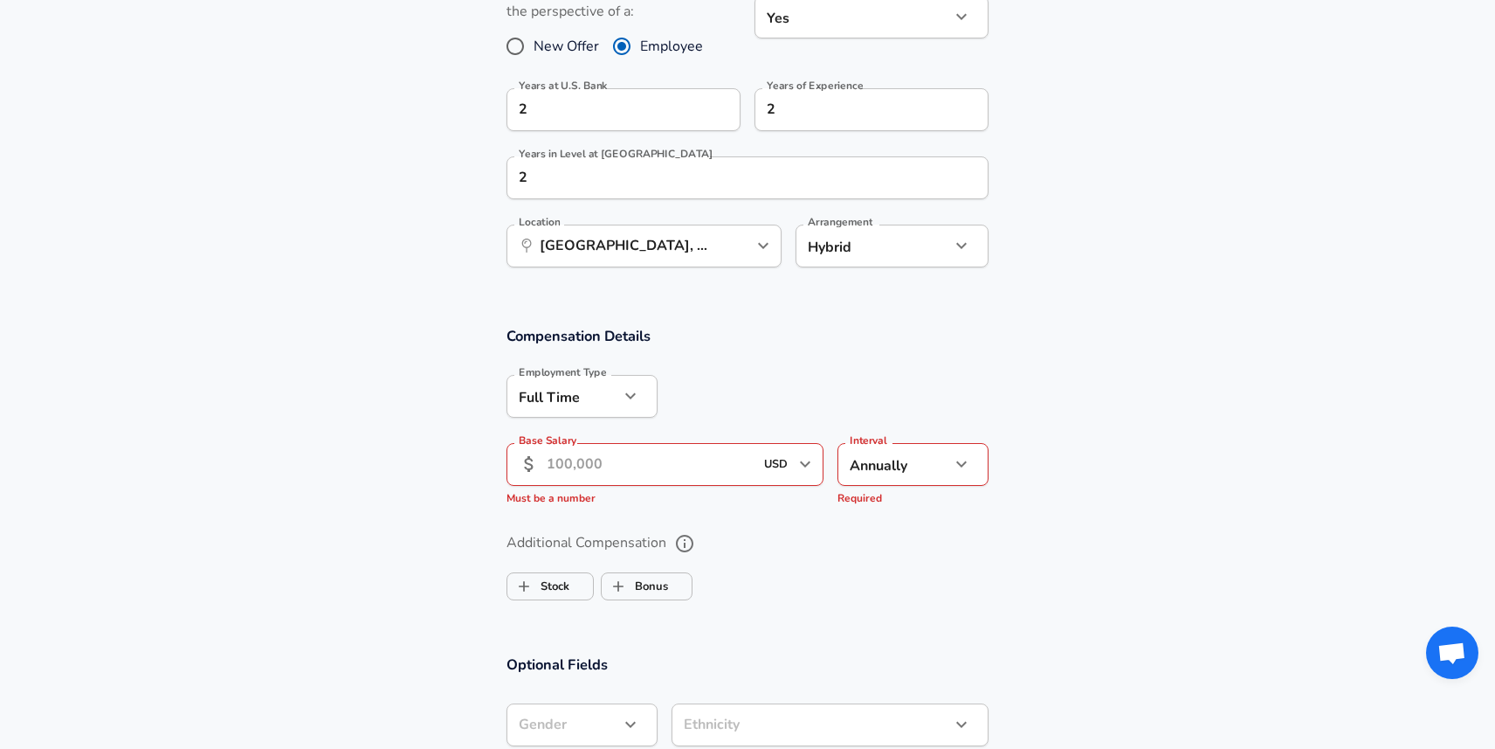
click at [681, 466] on input "Base Salary" at bounding box center [650, 464] width 207 height 43
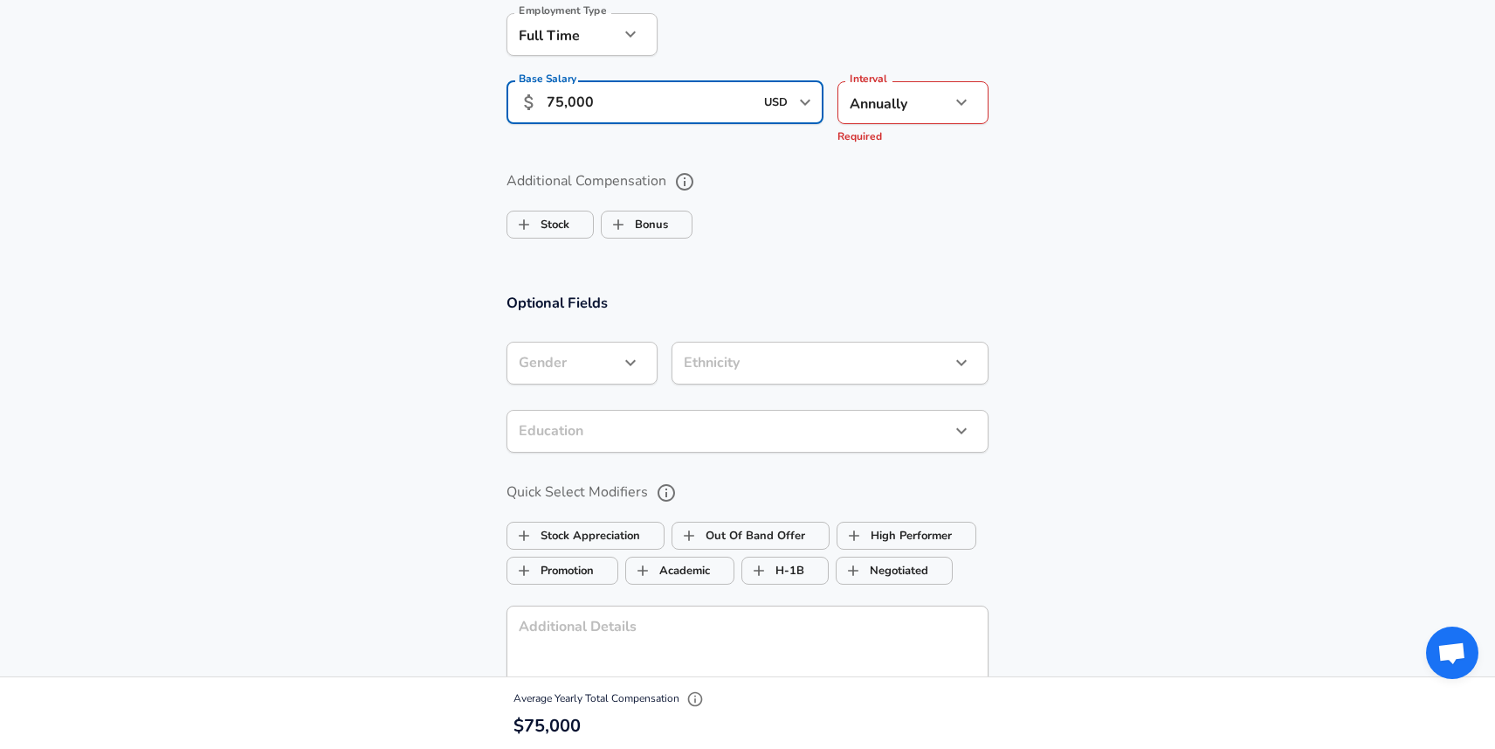
scroll to position [1241, 0]
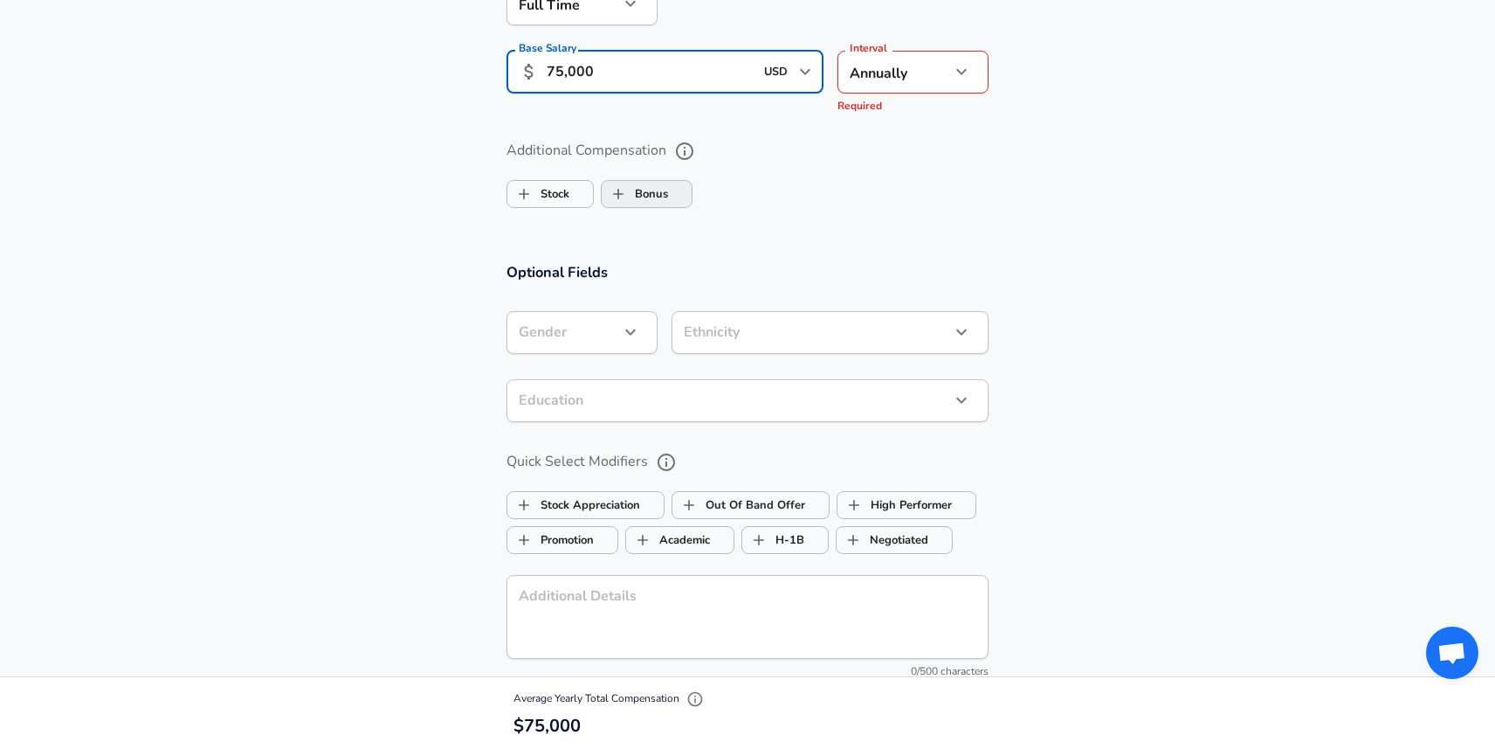
type input "75,000"
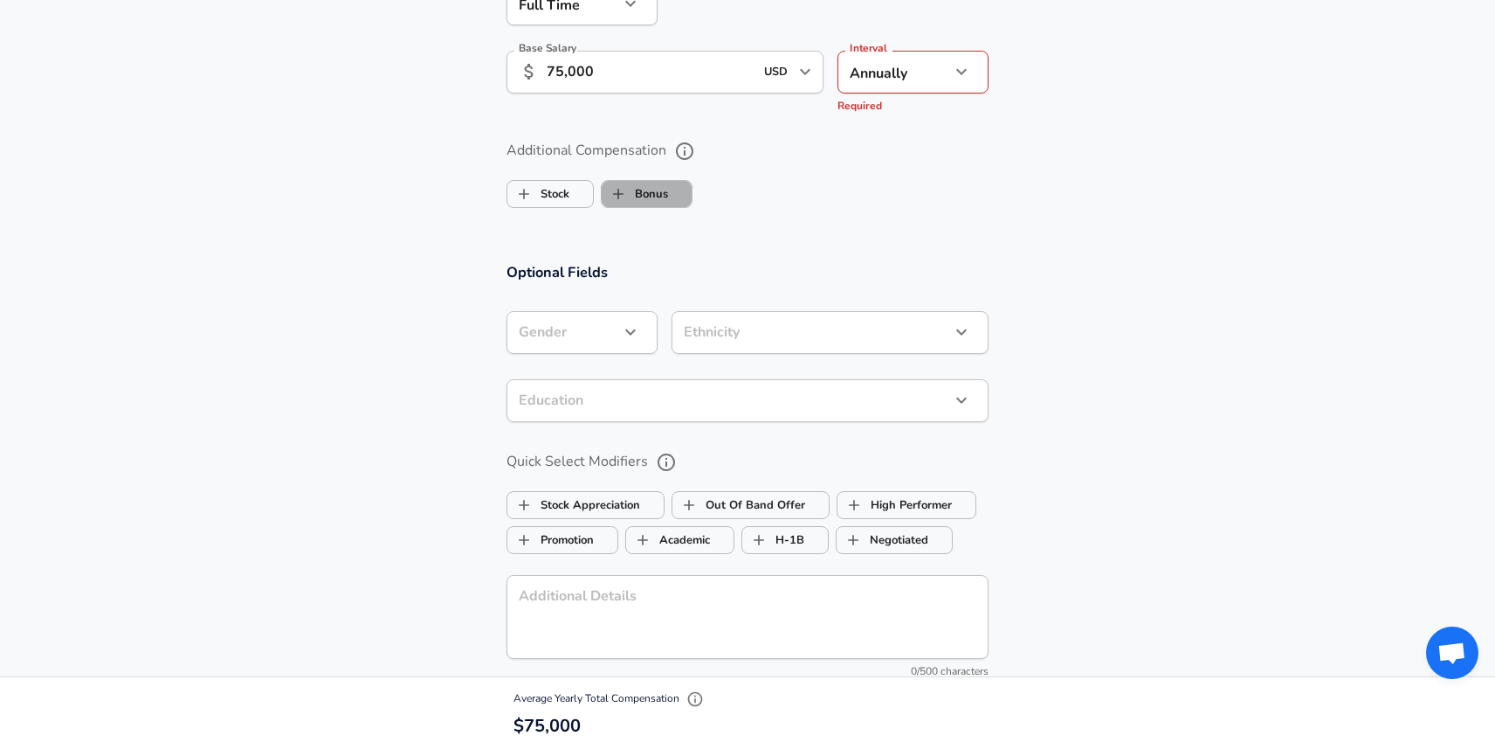
click at [645, 196] on label "Bonus" at bounding box center [635, 193] width 66 height 33
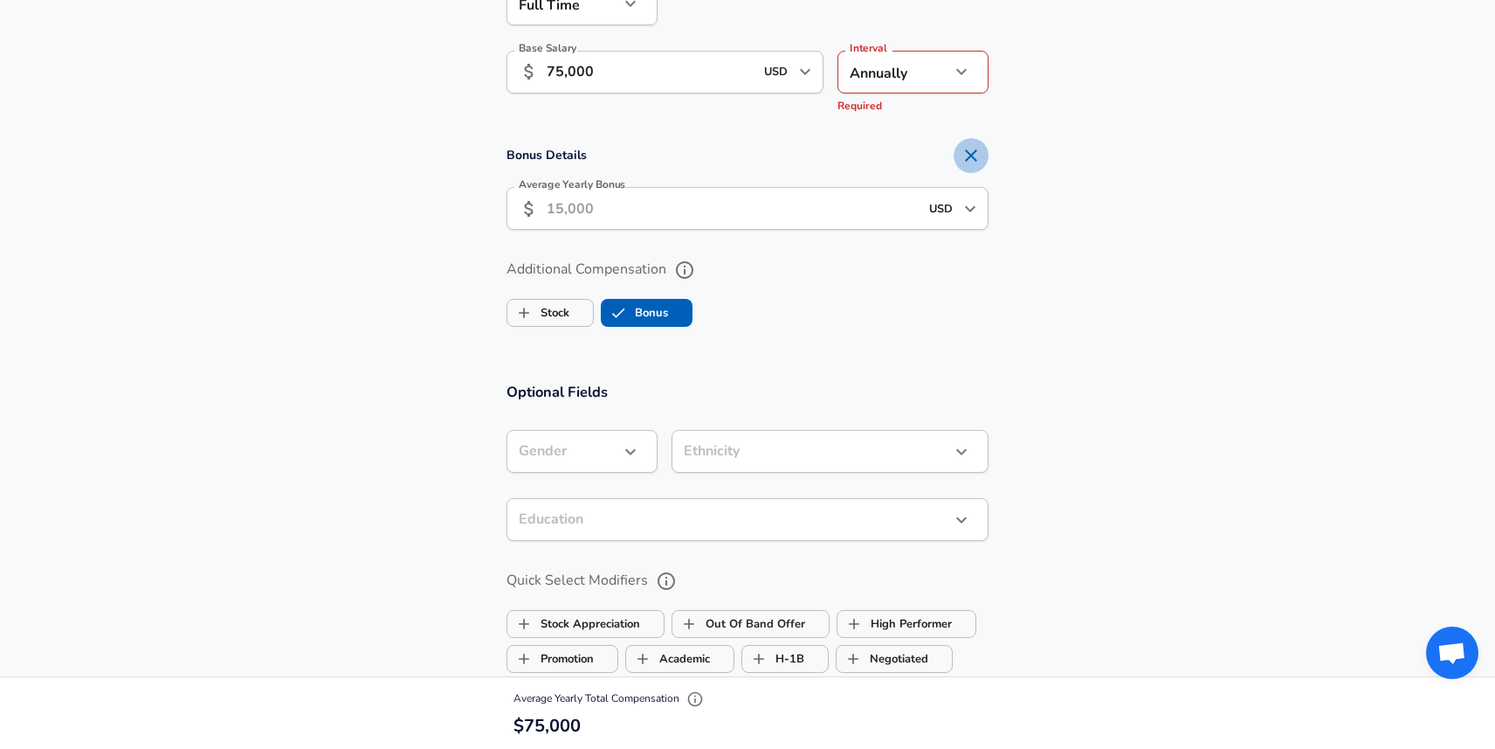
click at [979, 155] on icon "Remove Section" at bounding box center [971, 155] width 21 height 21
checkbox input "false"
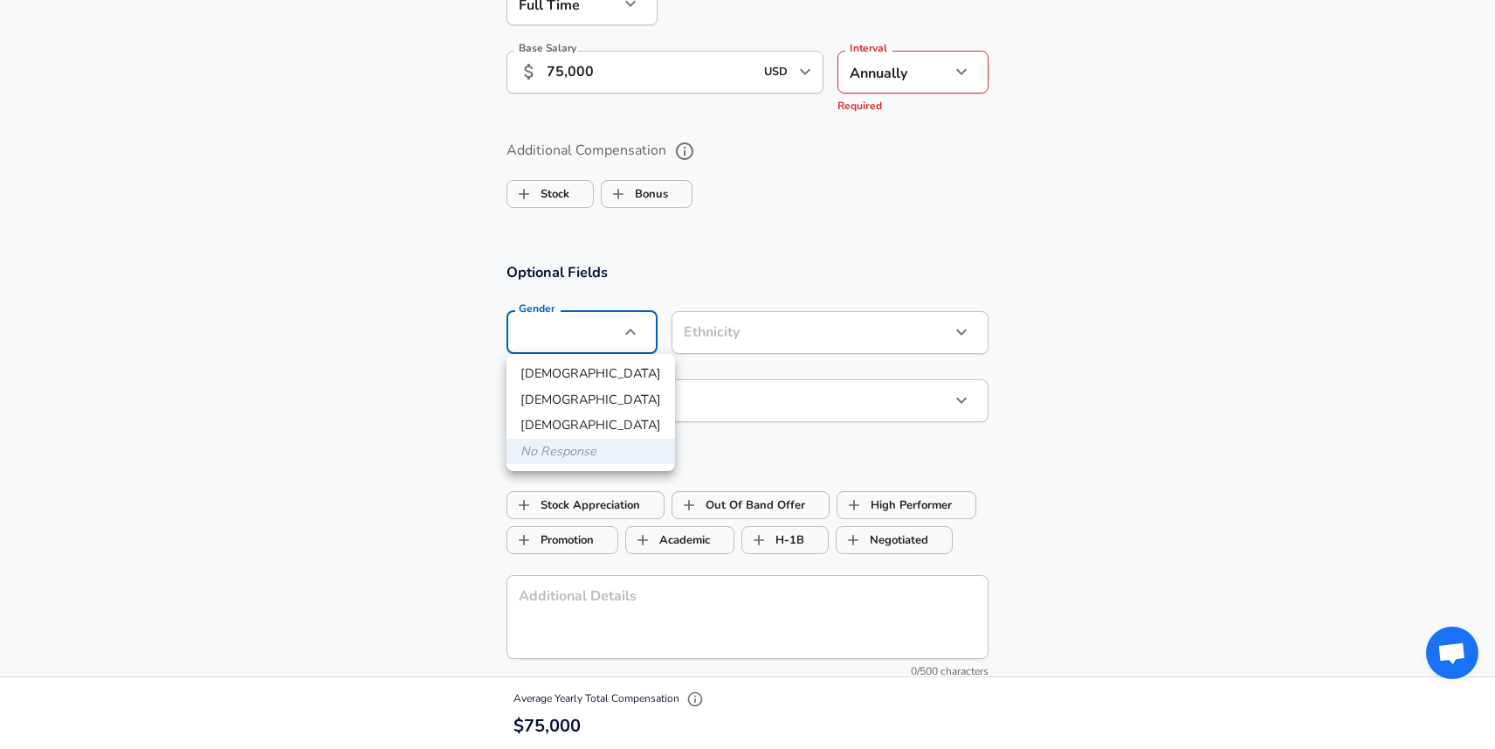
click at [738, 327] on div at bounding box center [747, 374] width 1495 height 749
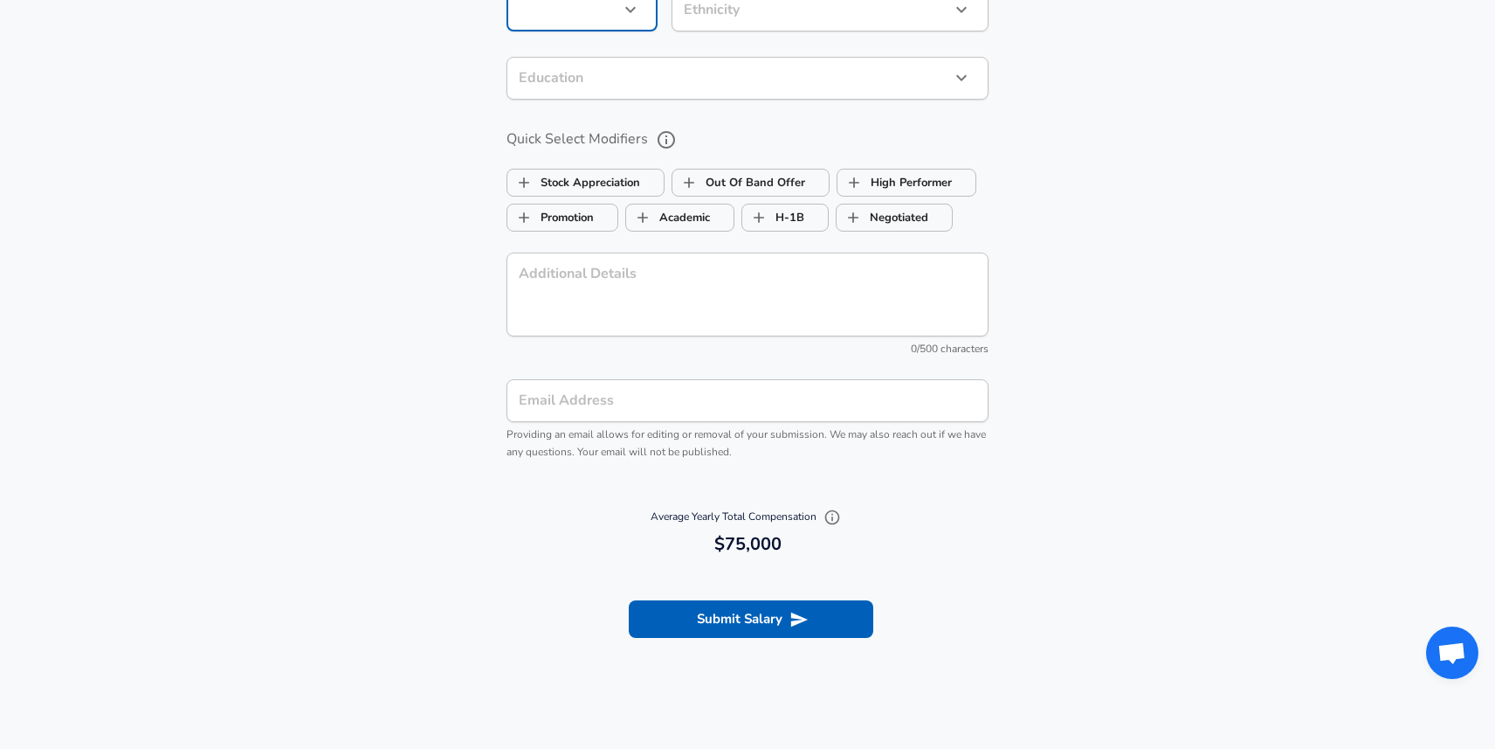
scroll to position [1573, 0]
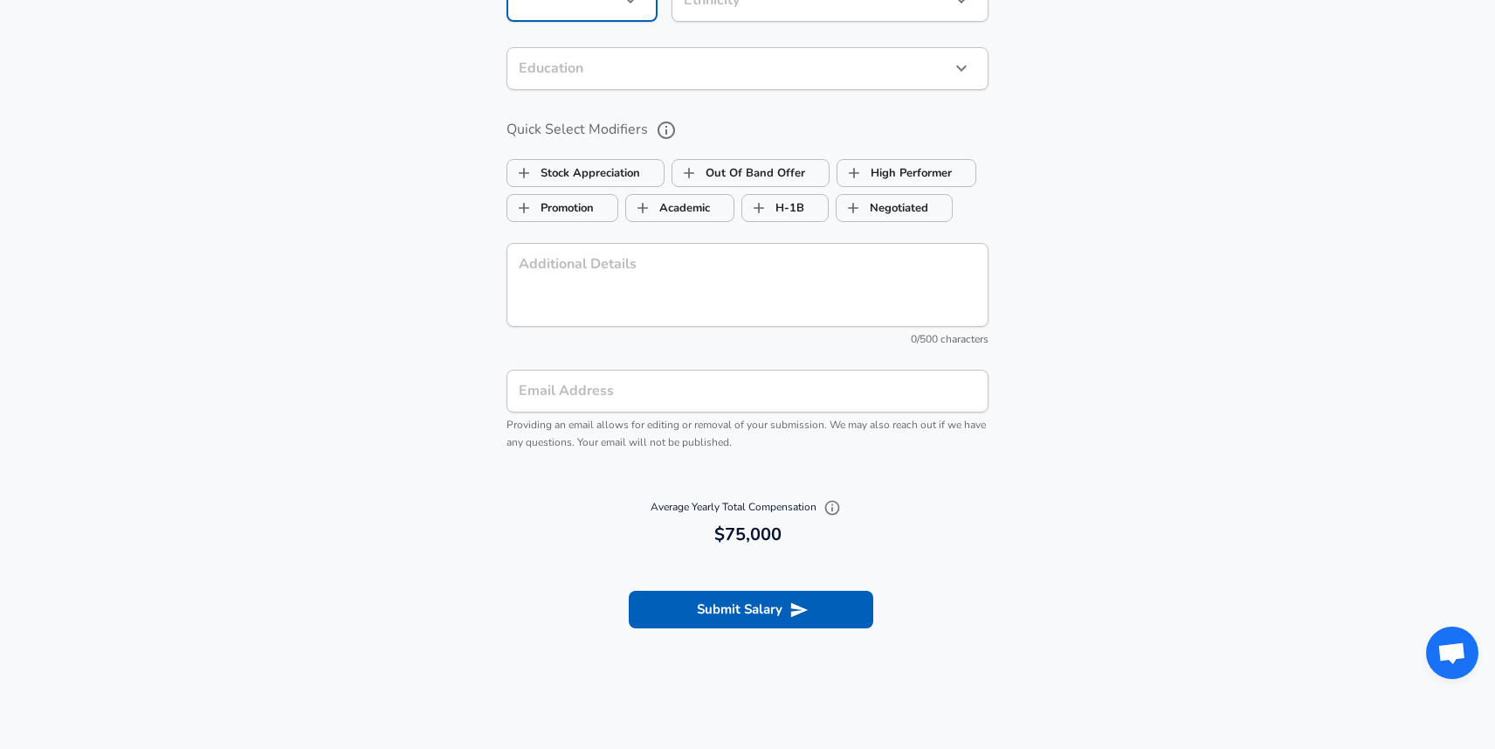
click at [756, 379] on input "Email Address" at bounding box center [748, 390] width 482 height 43
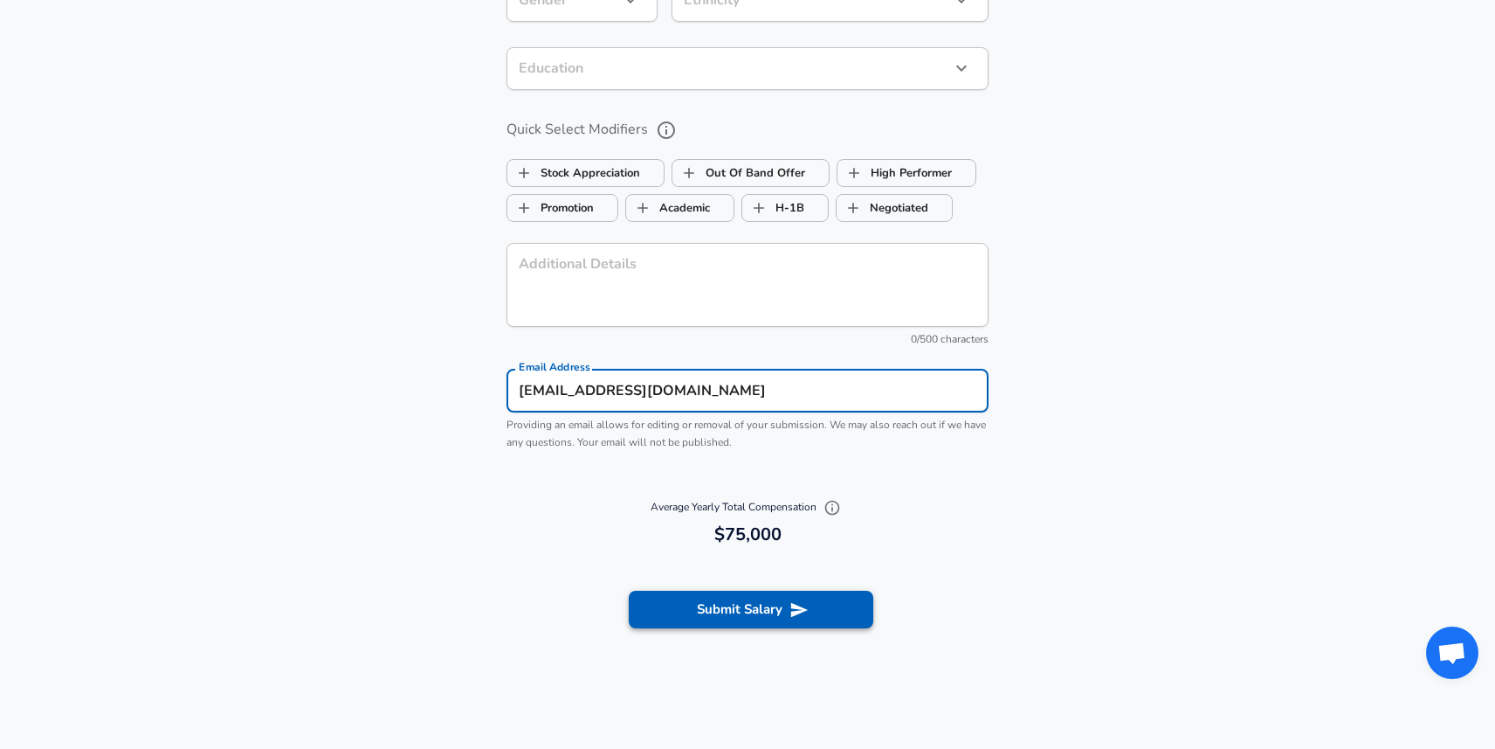
type input "[EMAIL_ADDRESS][DOMAIN_NAME]"
click at [741, 620] on button "Submit Salary" at bounding box center [751, 608] width 245 height 37
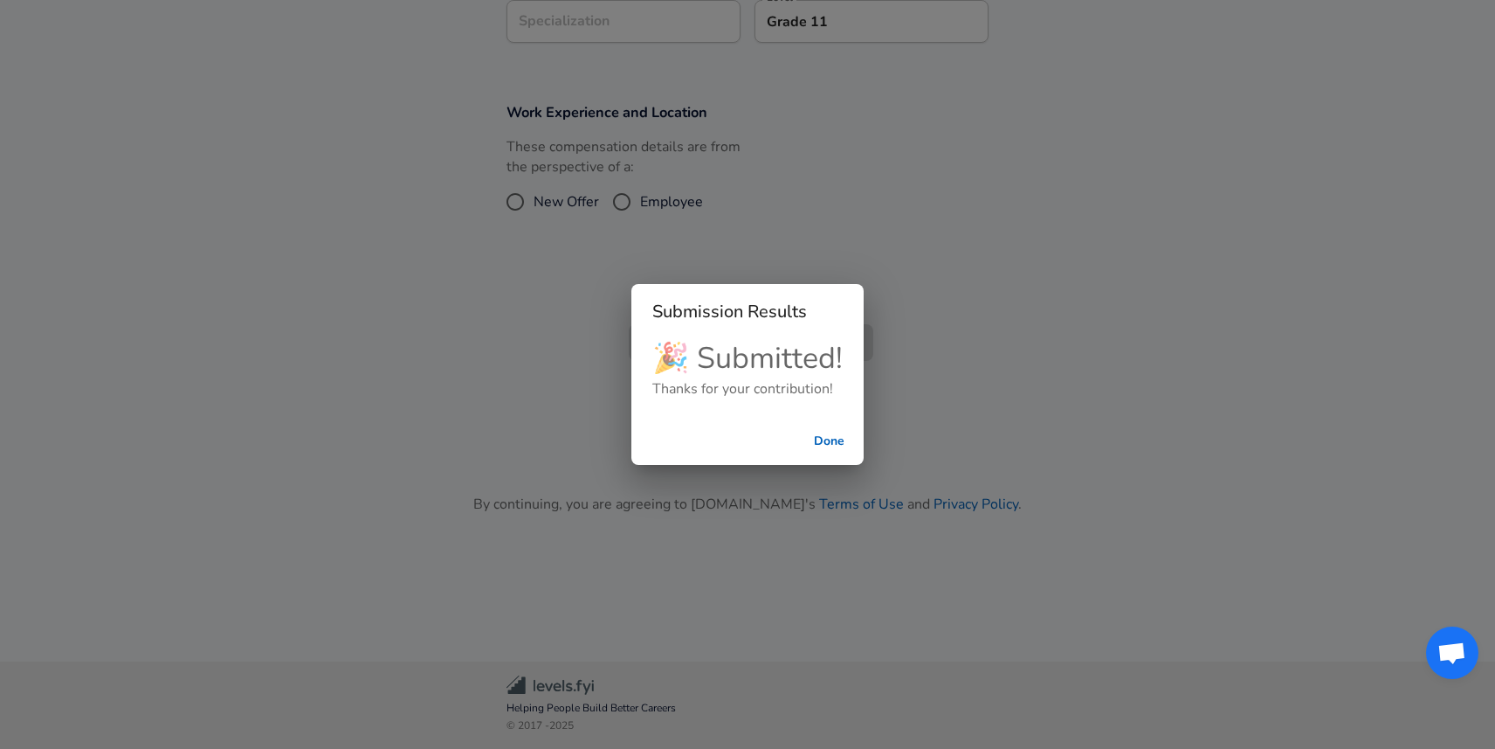
scroll to position [316, 0]
